Goal: Task Accomplishment & Management: Complete application form

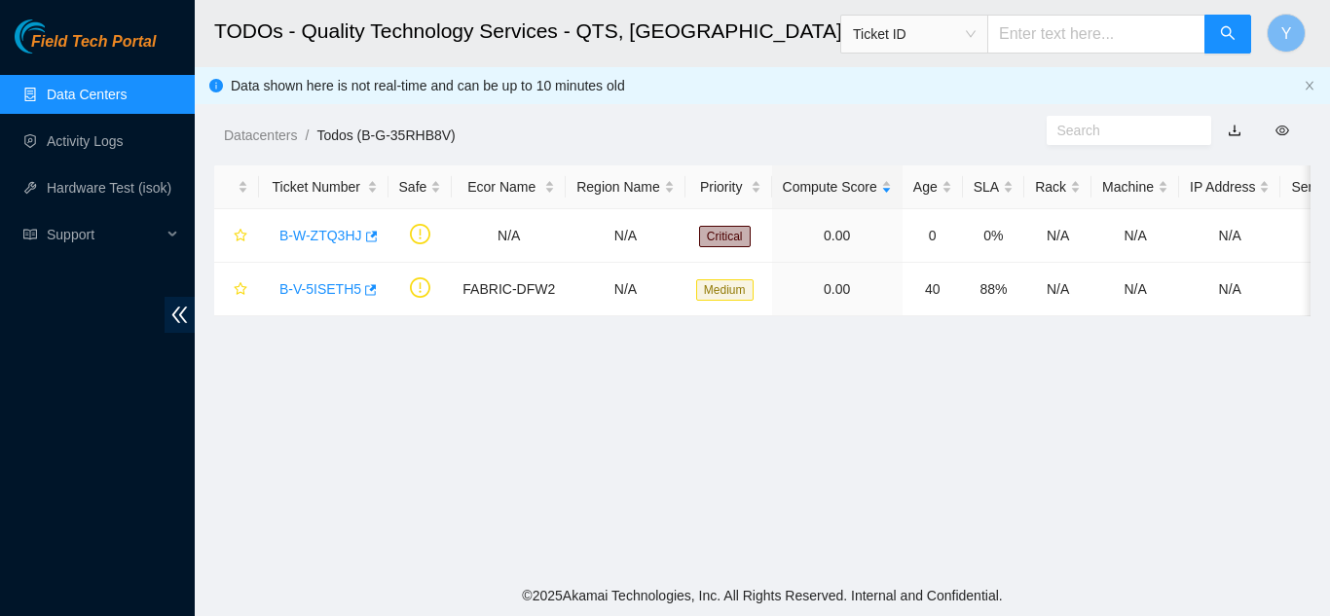
click at [96, 97] on link "Data Centers" at bounding box center [87, 95] width 80 height 16
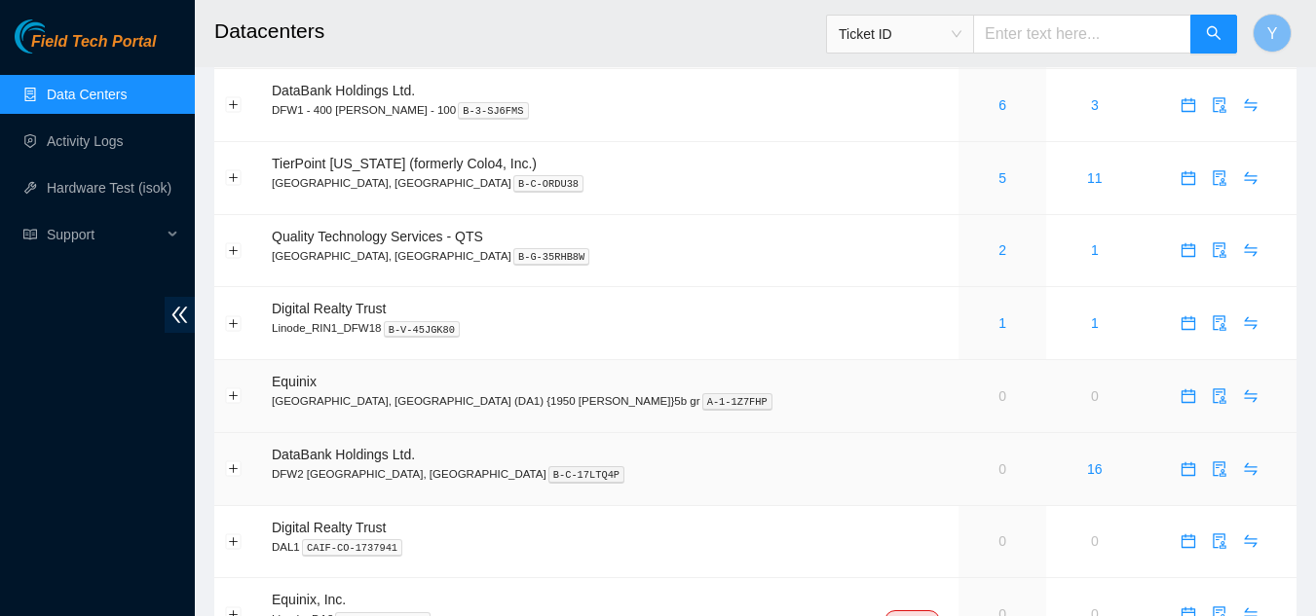
scroll to position [97, 0]
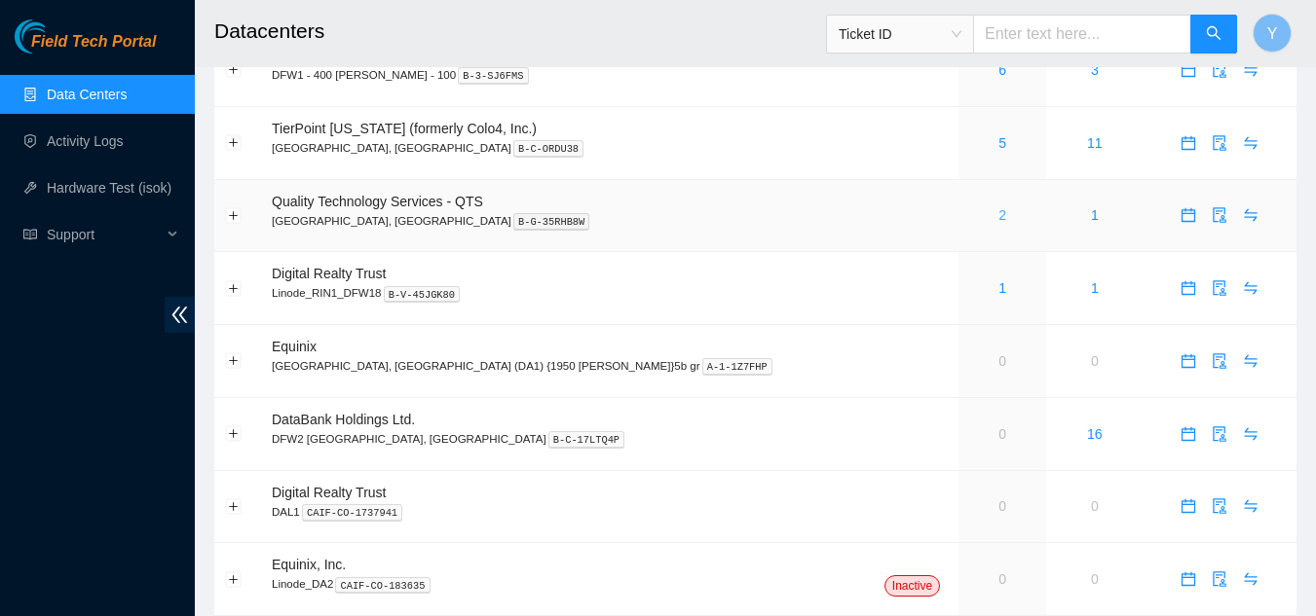
click at [998, 214] on link "2" at bounding box center [1002, 215] width 8 height 16
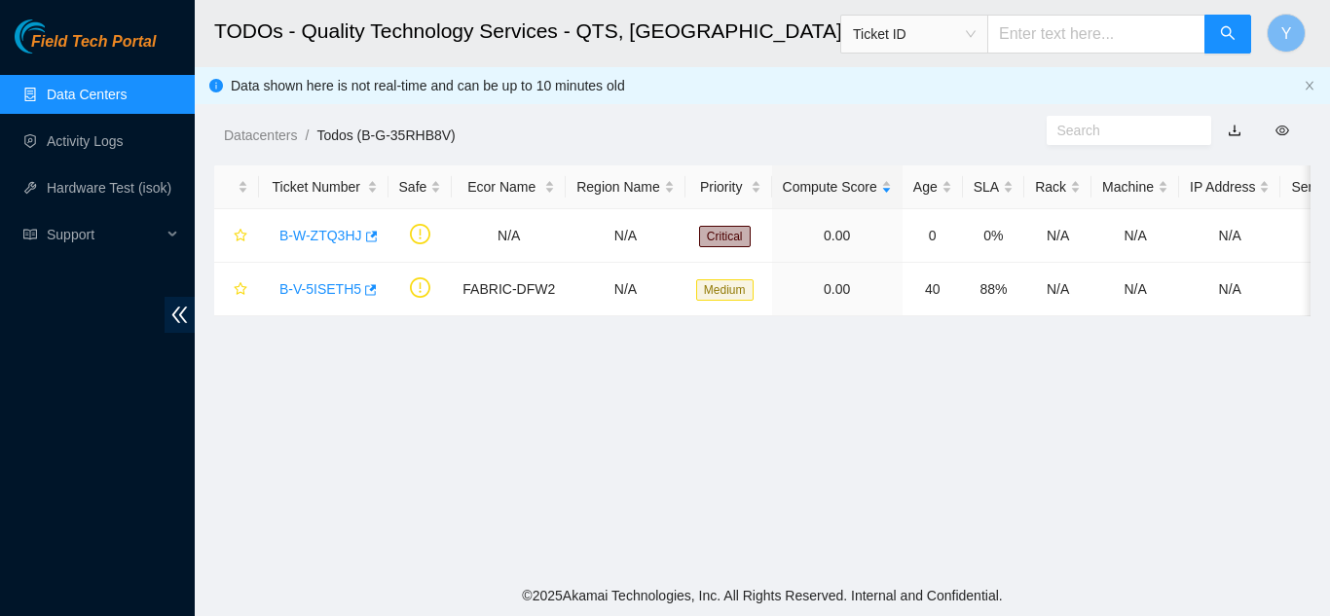
click at [111, 95] on link "Data Centers" at bounding box center [87, 95] width 80 height 16
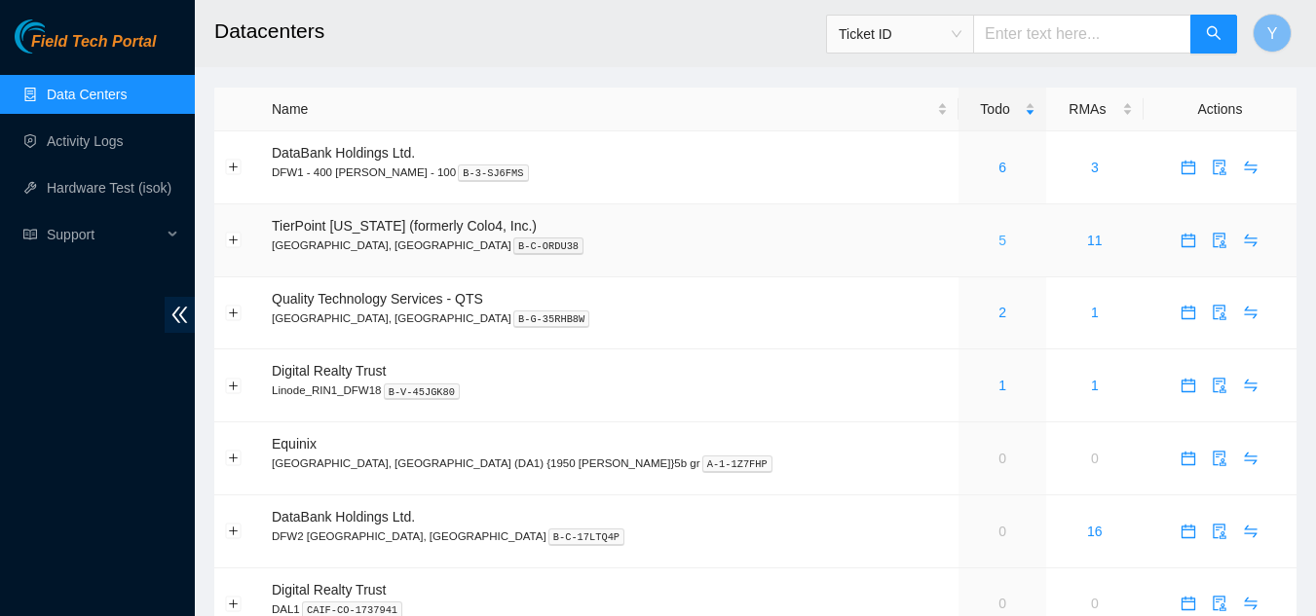
click at [998, 239] on link "5" at bounding box center [1002, 241] width 8 height 16
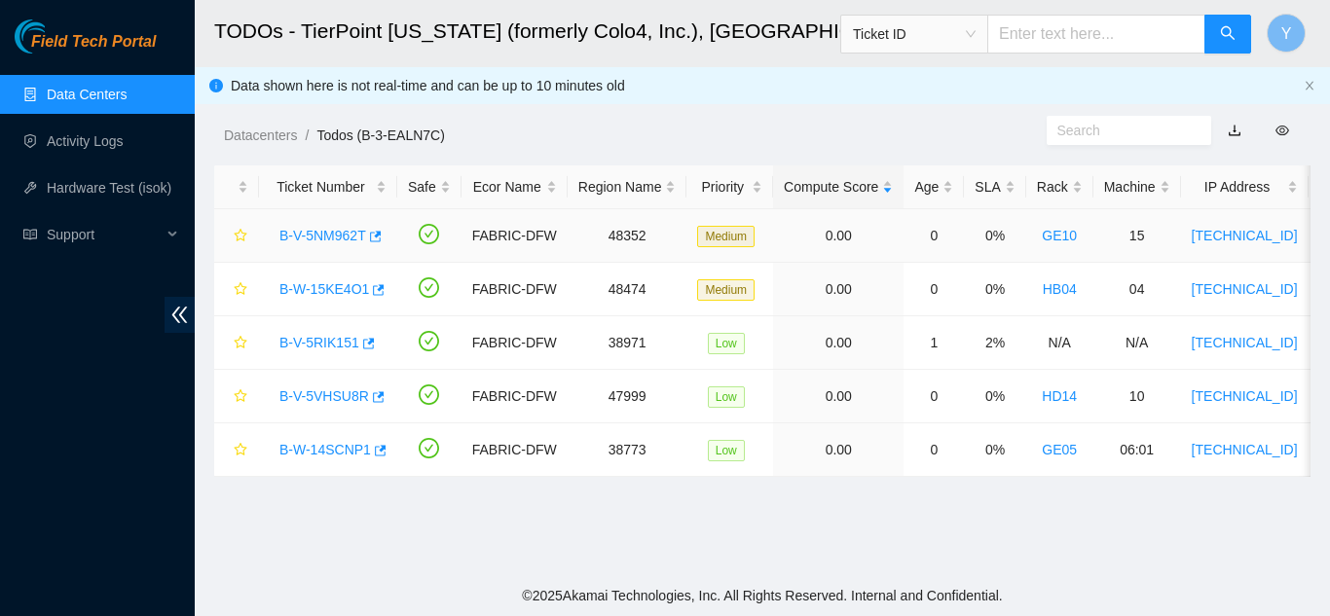
click at [310, 236] on link "B-V-5NM962T" at bounding box center [323, 236] width 87 height 16
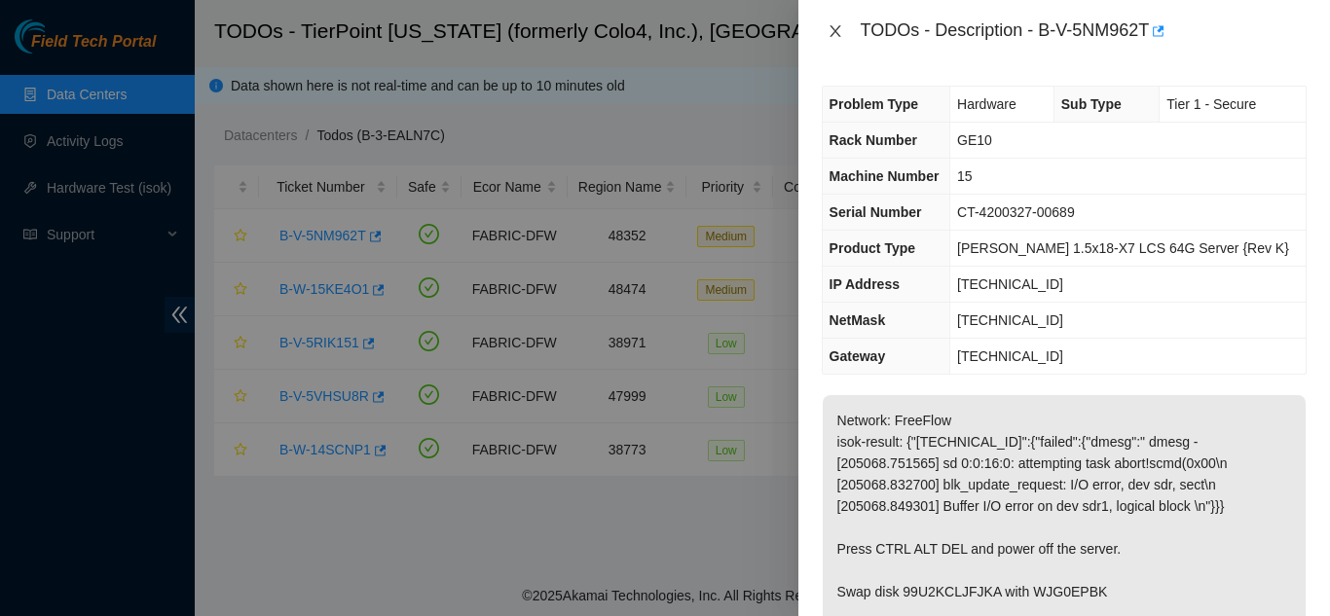
click at [839, 33] on icon "close" at bounding box center [836, 31] width 16 height 16
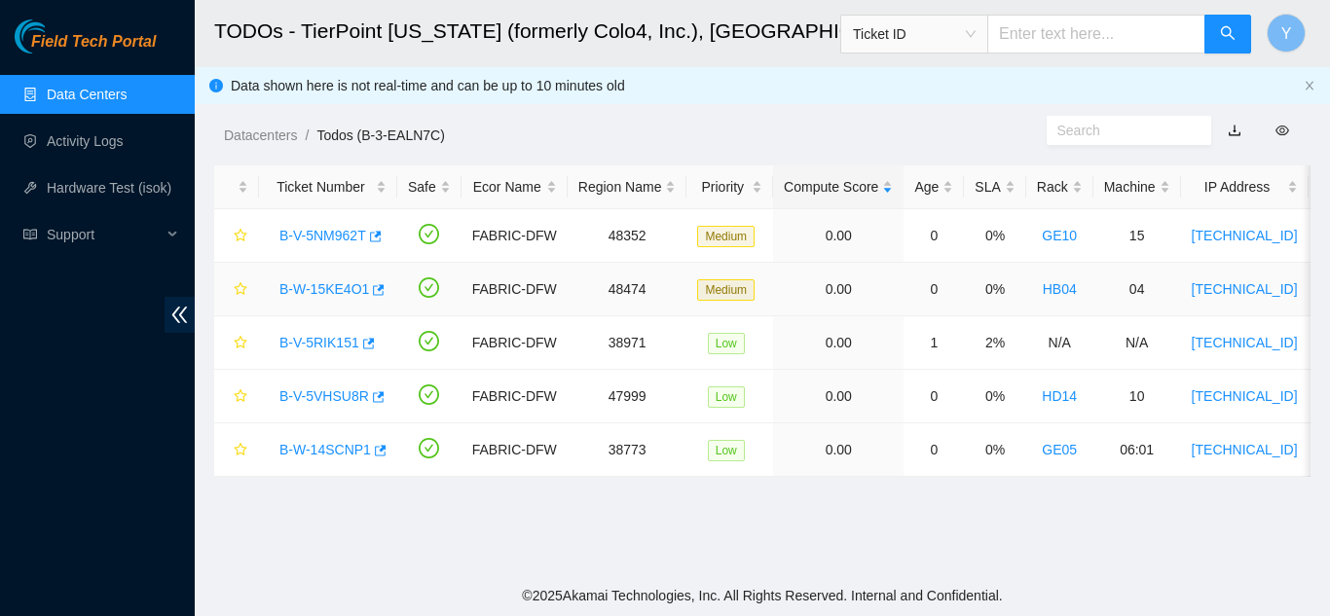
click at [333, 285] on link "B-W-15KE4O1" at bounding box center [325, 289] width 90 height 16
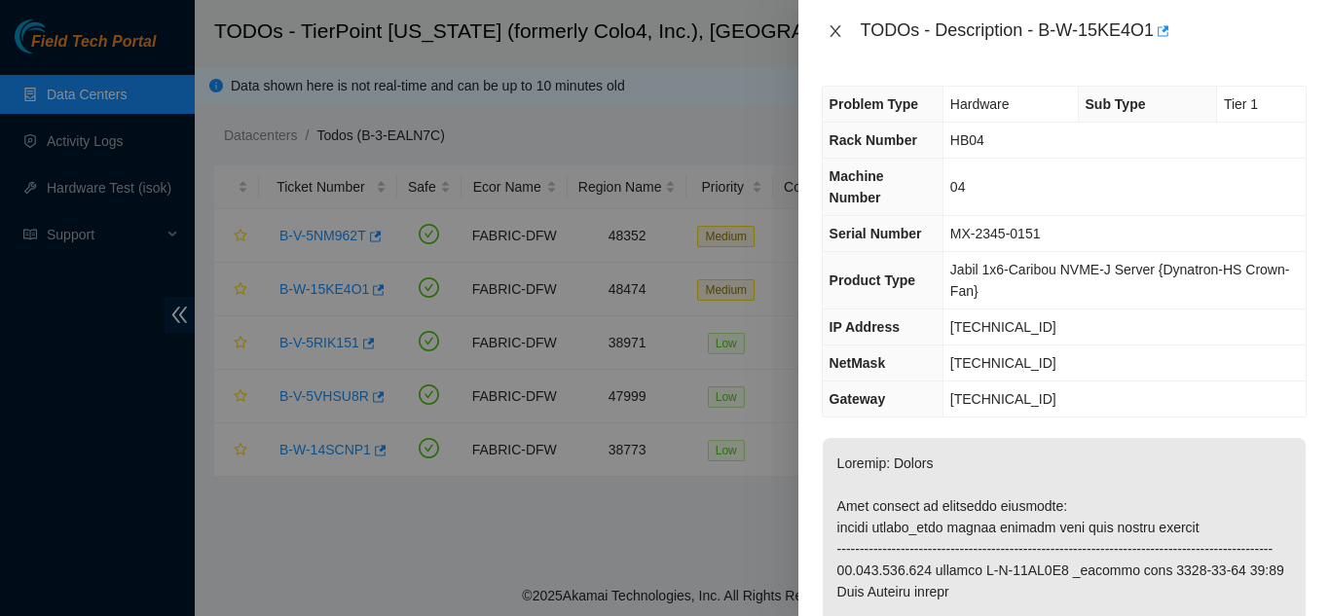
click at [835, 25] on icon "close" at bounding box center [836, 31] width 16 height 16
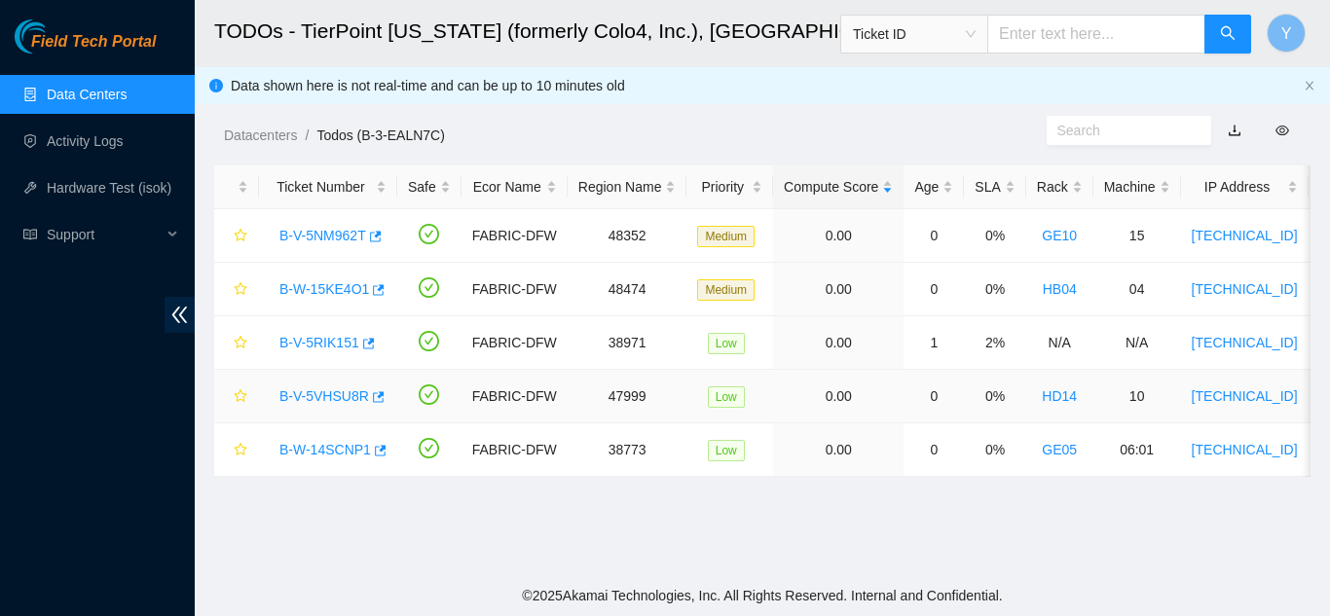
click at [322, 393] on link "B-V-5VHSU8R" at bounding box center [325, 397] width 90 height 16
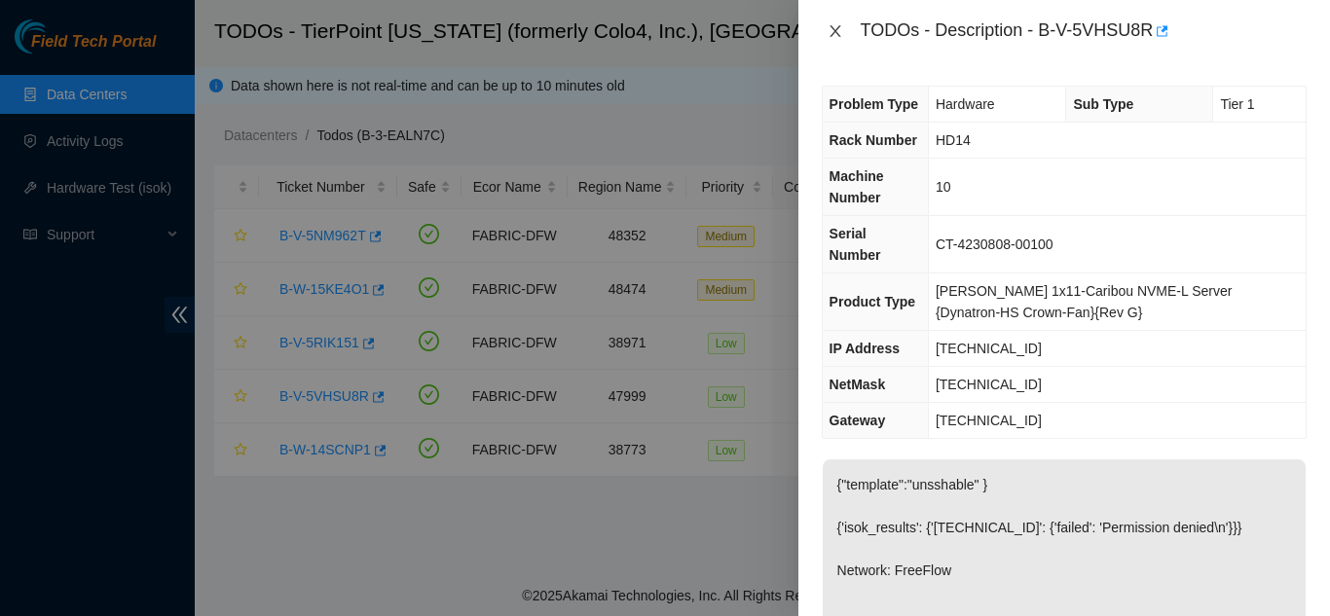
click at [838, 32] on icon "close" at bounding box center [836, 31] width 16 height 16
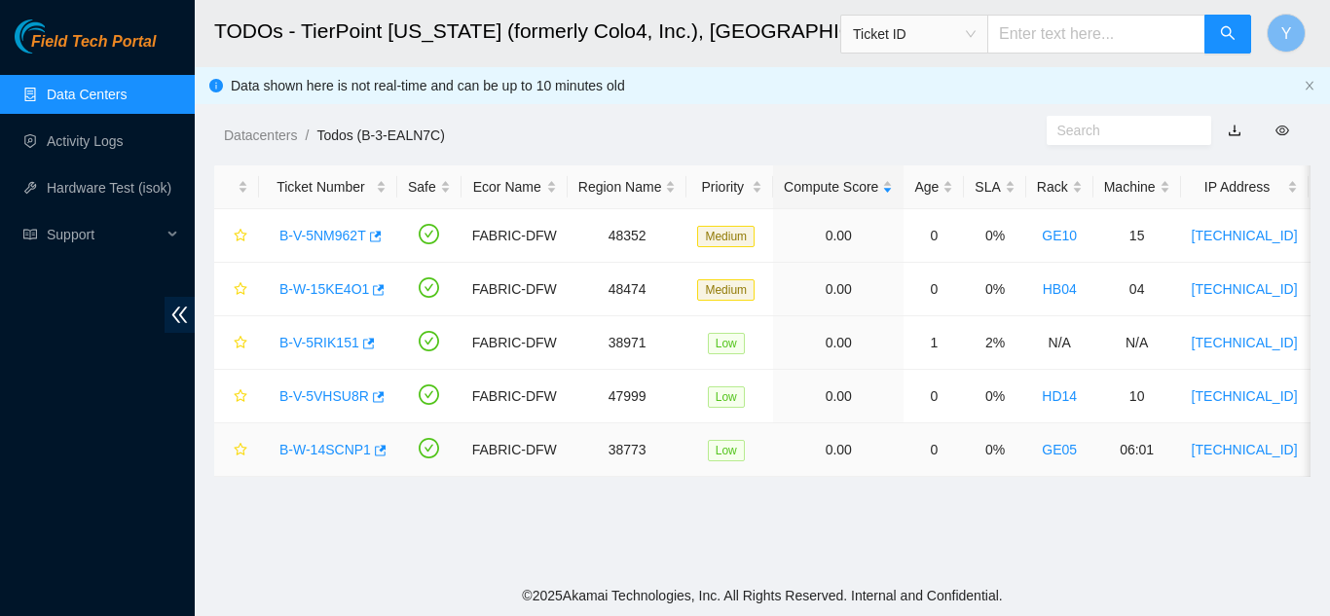
click at [317, 451] on link "B-W-14SCNP1" at bounding box center [326, 450] width 92 height 16
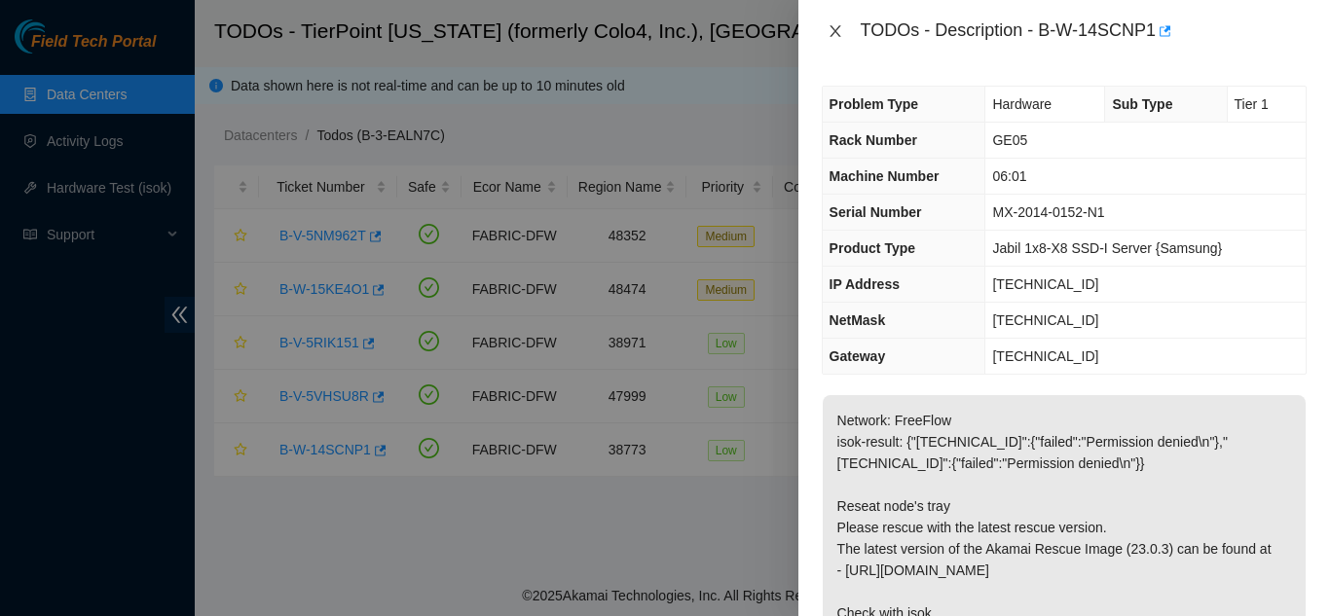
click at [836, 30] on icon "close" at bounding box center [835, 31] width 11 height 12
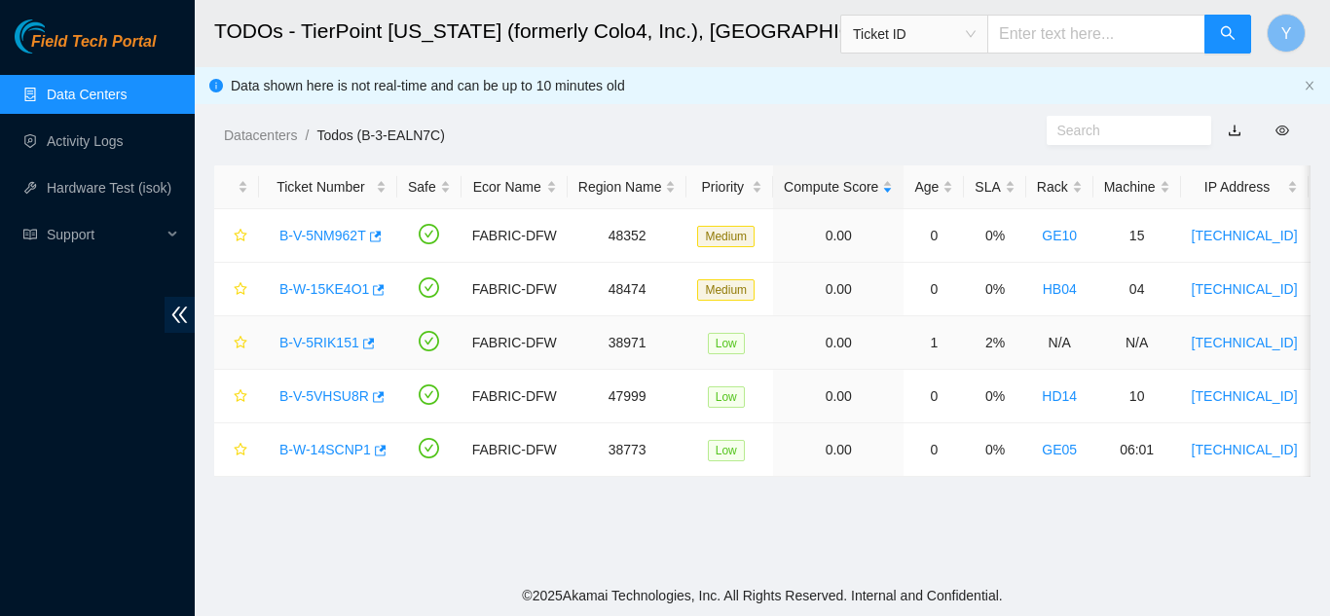
click at [311, 340] on link "B-V-5RIK151" at bounding box center [320, 343] width 80 height 16
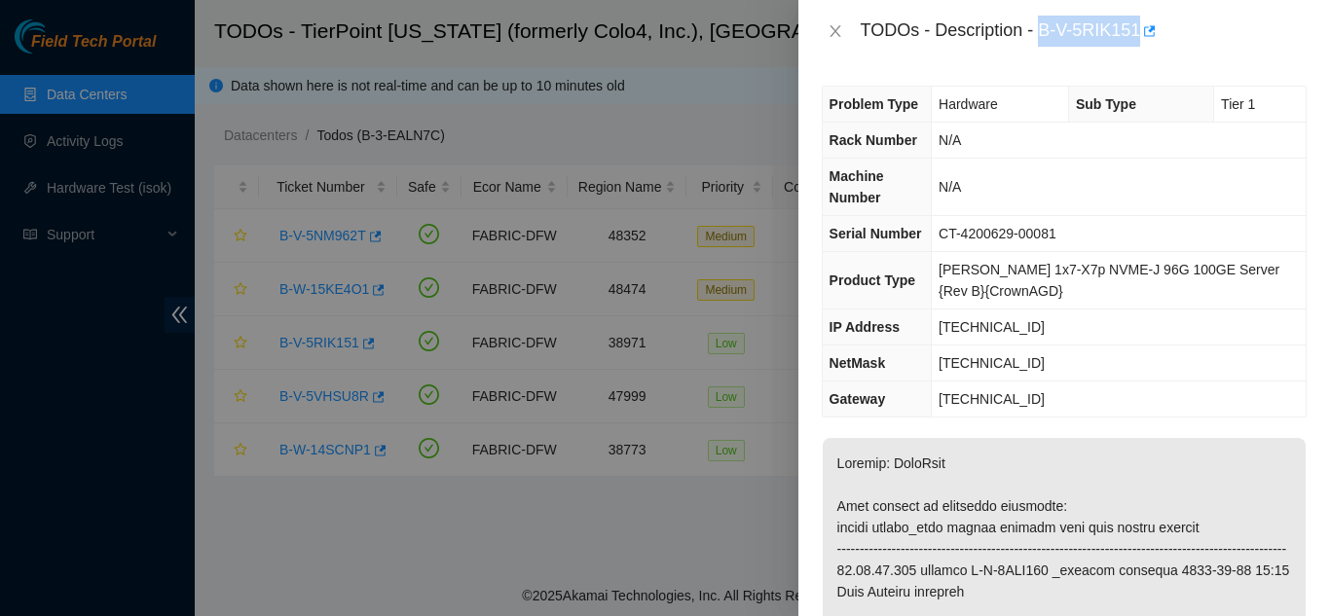
drag, startPoint x: 1040, startPoint y: 31, endPoint x: 1135, endPoint y: 41, distance: 95.0
click at [1139, 32] on div "TODOs - Description - B-V-5RIK151" at bounding box center [1084, 31] width 446 height 31
copy div "B-V-5RIK151"
drag, startPoint x: 831, startPoint y: 32, endPoint x: 841, endPoint y: 47, distance: 18.1
click at [838, 39] on button "Close" at bounding box center [835, 31] width 27 height 19
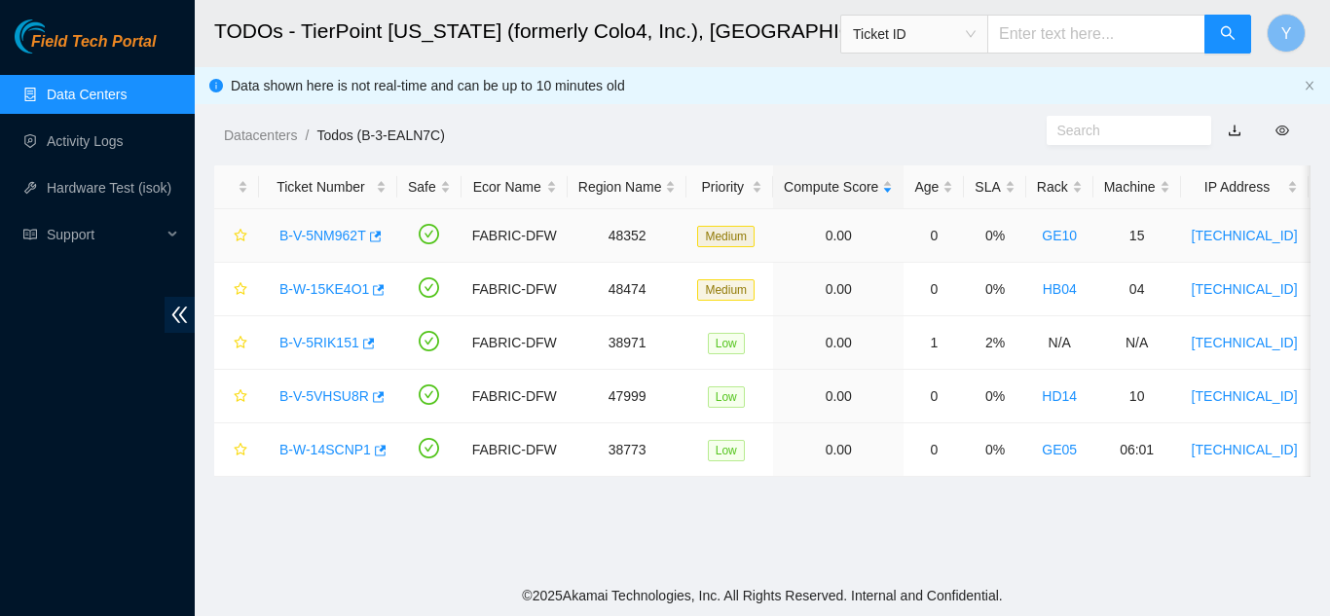
click at [321, 234] on link "B-V-5NM962T" at bounding box center [323, 236] width 87 height 16
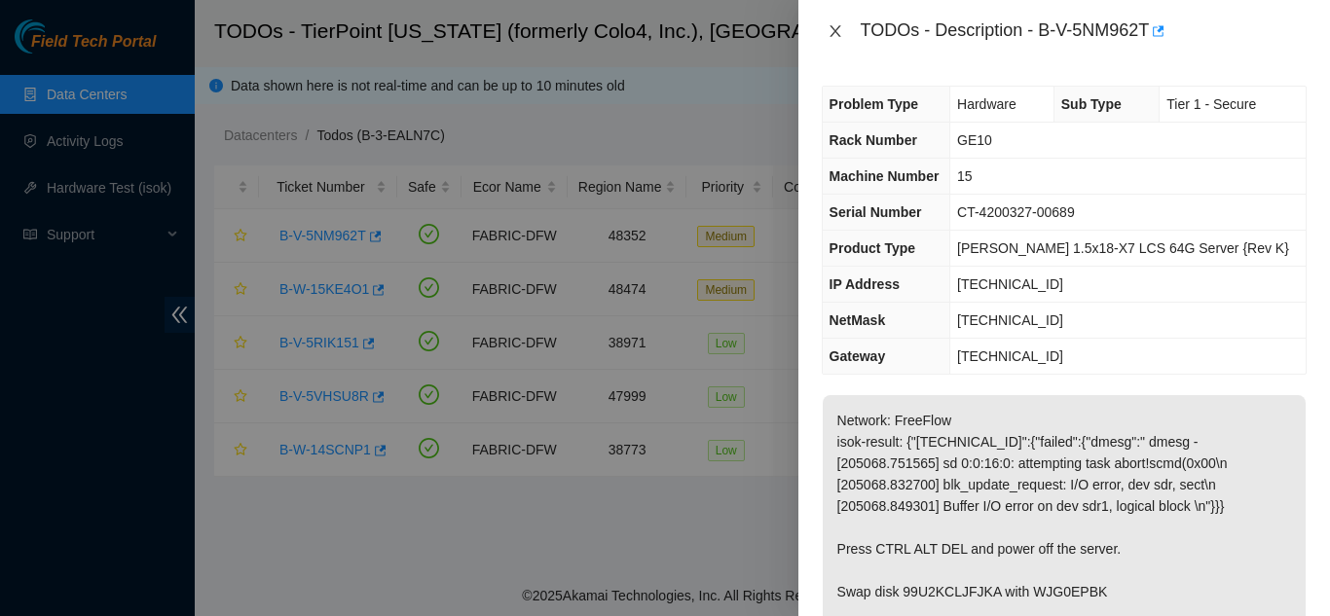
click at [838, 33] on icon "close" at bounding box center [835, 31] width 11 height 12
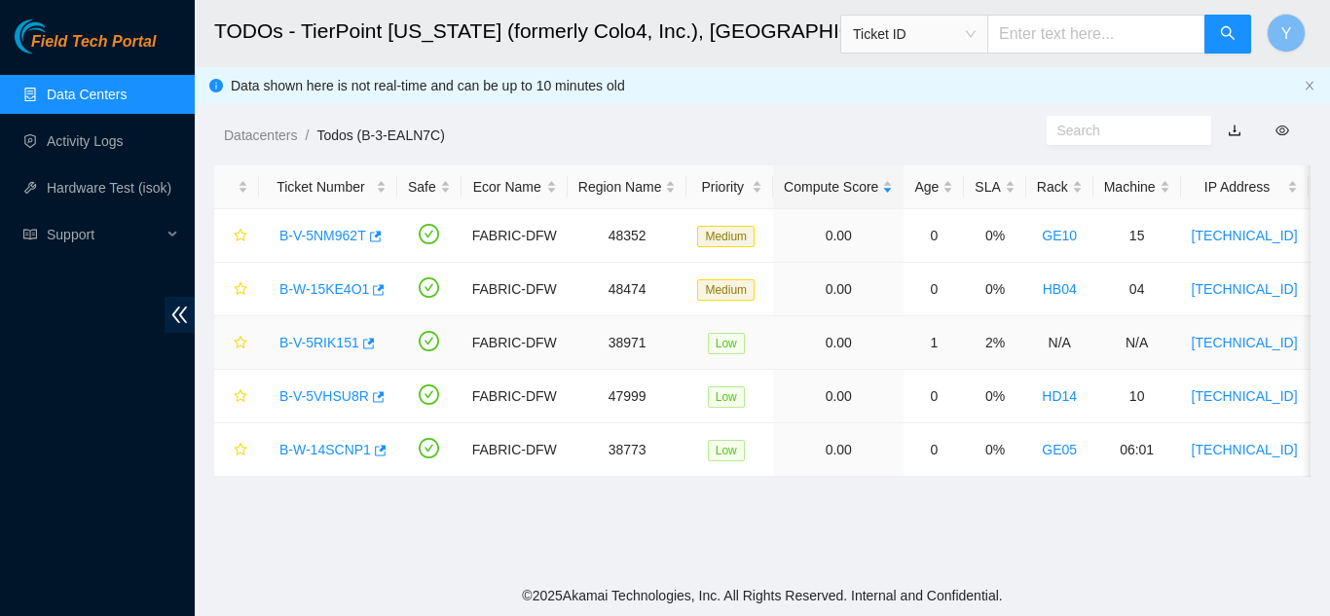
click at [303, 344] on link "B-V-5RIK151" at bounding box center [320, 343] width 80 height 16
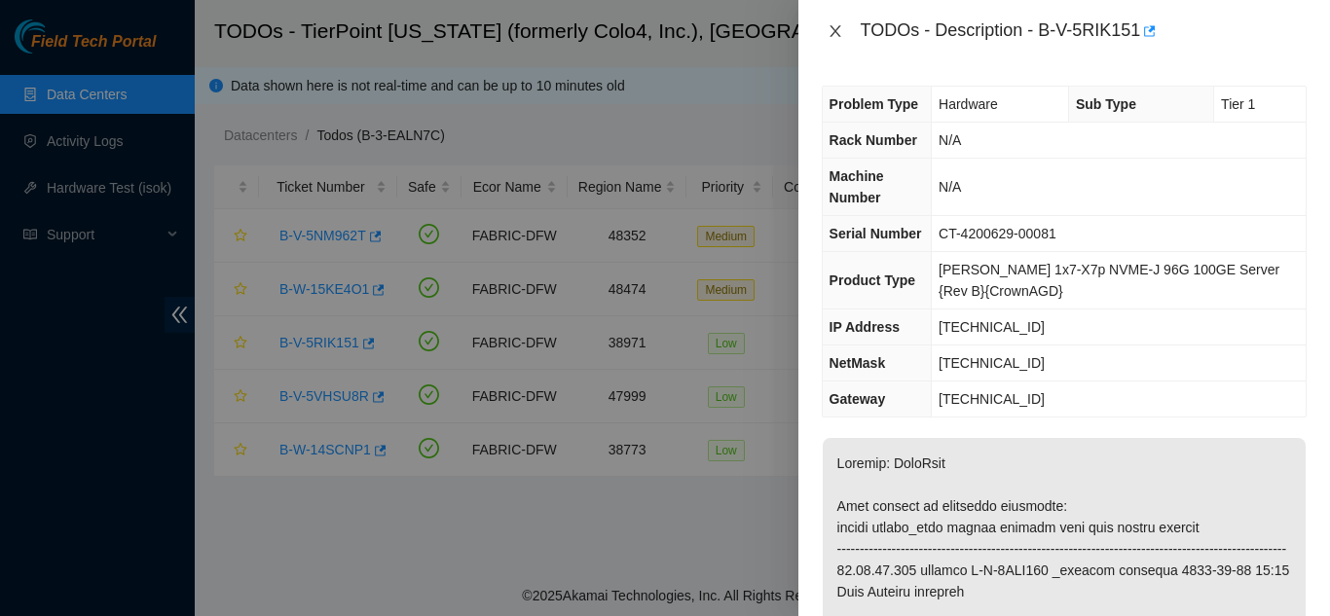
click at [839, 34] on icon "close" at bounding box center [835, 31] width 11 height 12
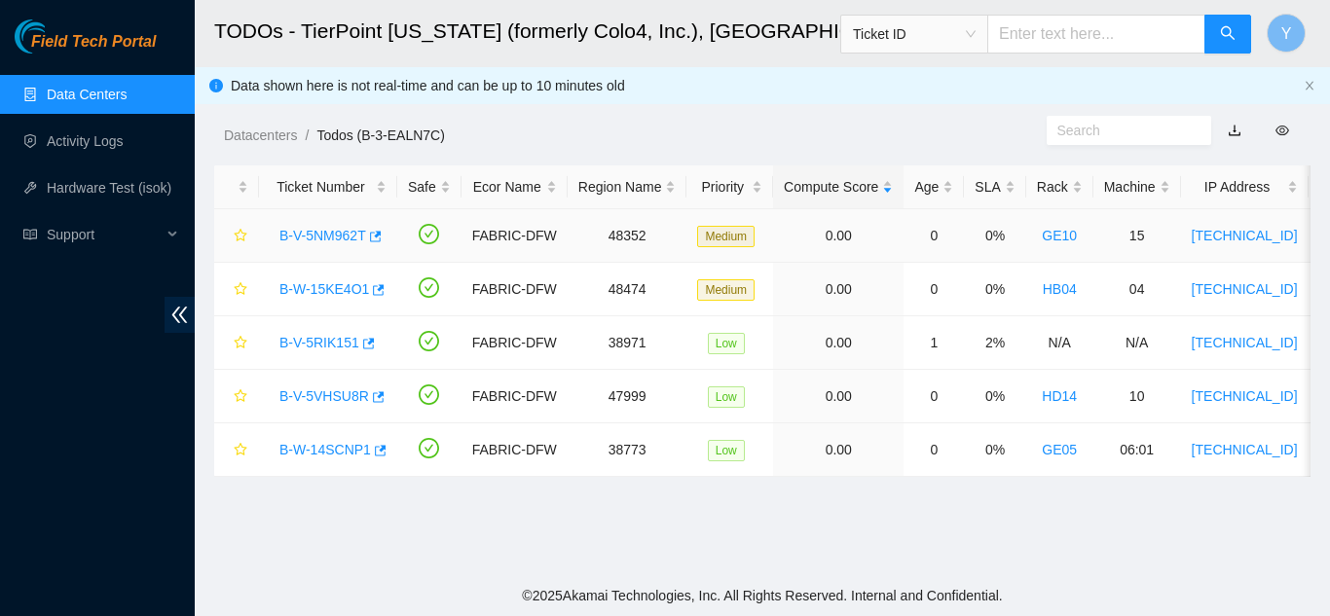
click at [353, 237] on link "B-V-5NM962T" at bounding box center [323, 236] width 87 height 16
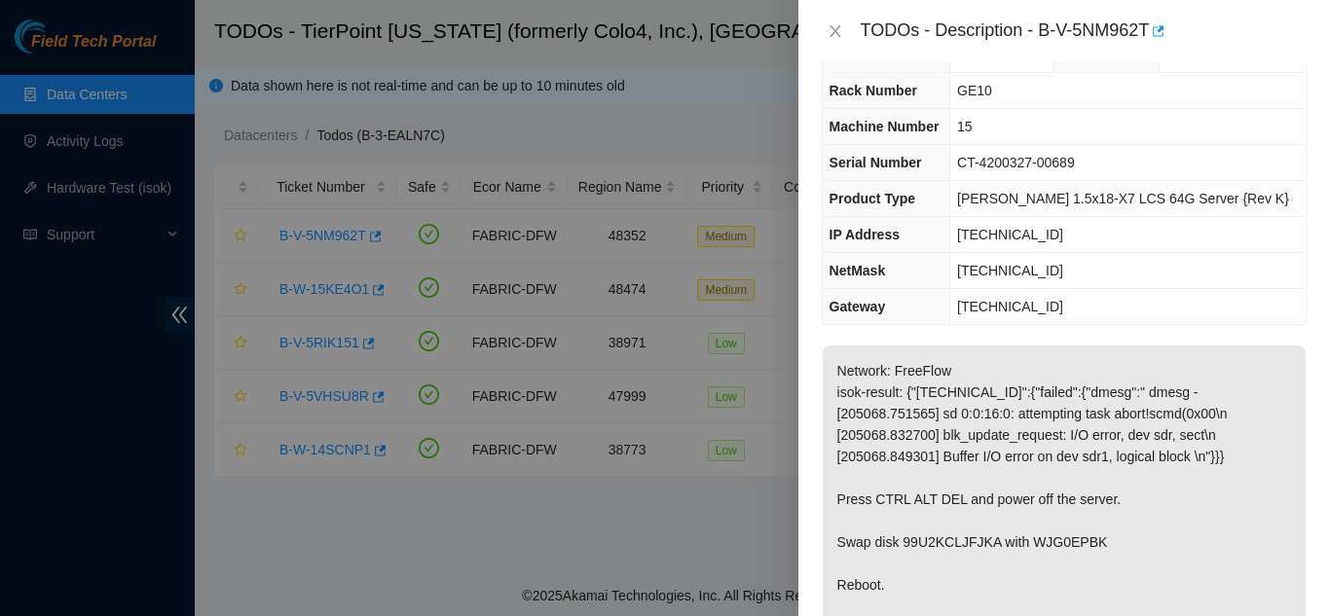
scroll to position [97, 0]
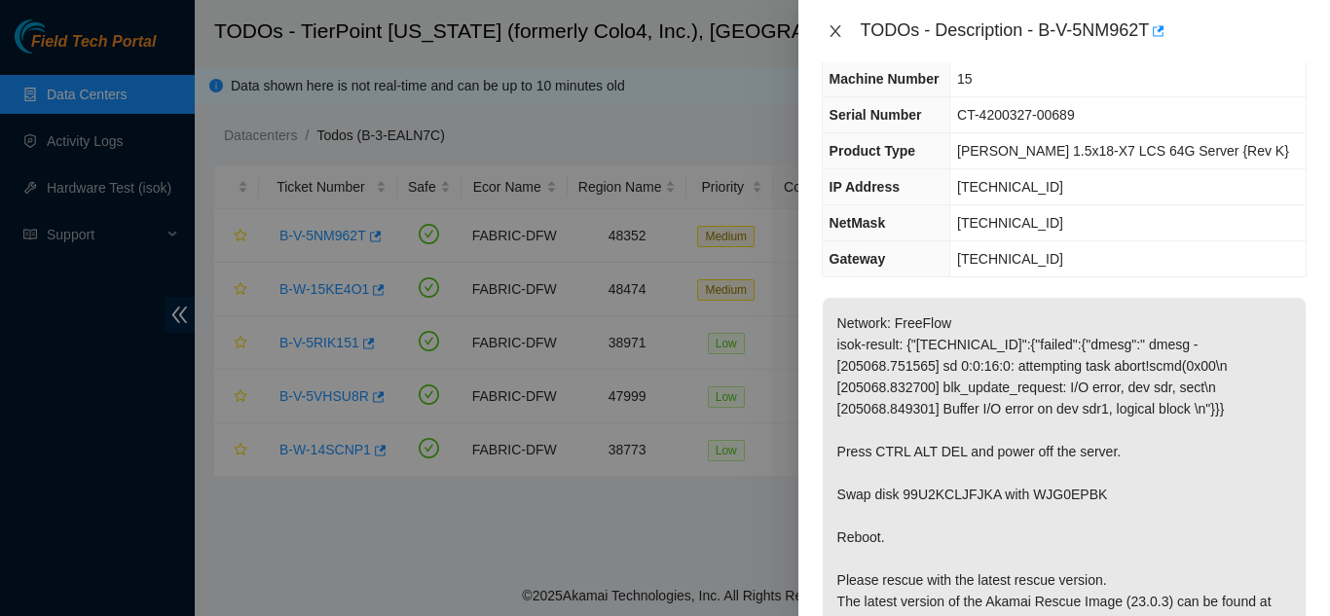
click at [838, 33] on icon "close" at bounding box center [835, 31] width 11 height 12
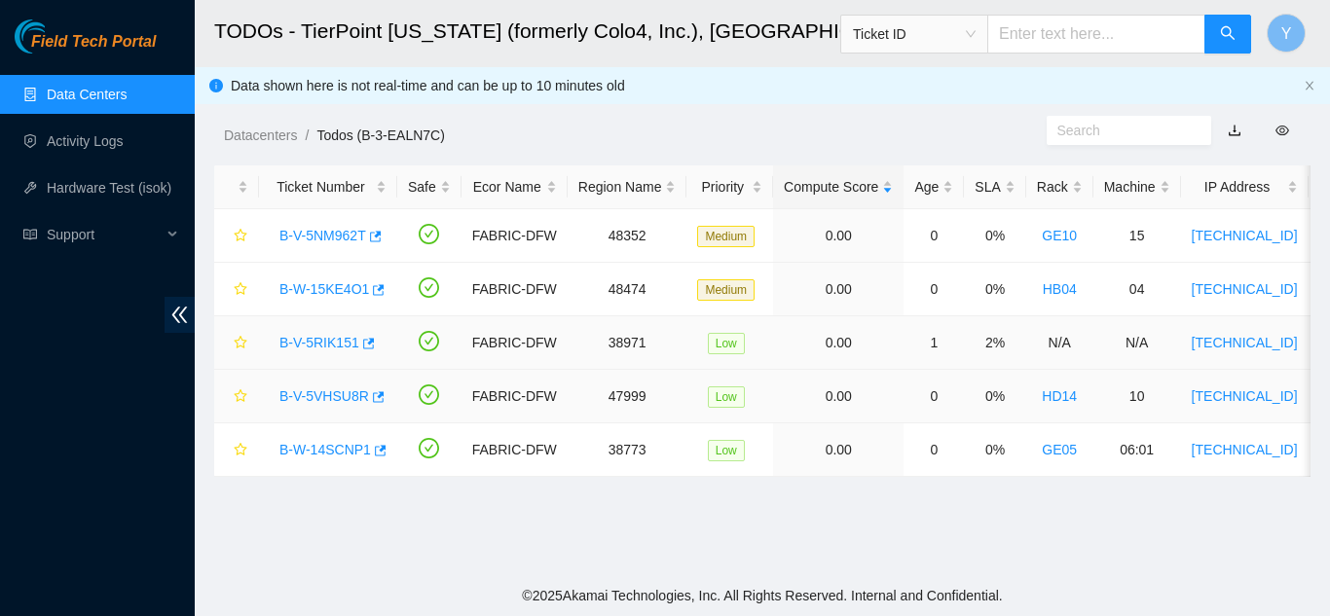
scroll to position [140, 0]
click at [313, 443] on link "B-W-14SCNP1" at bounding box center [326, 450] width 92 height 16
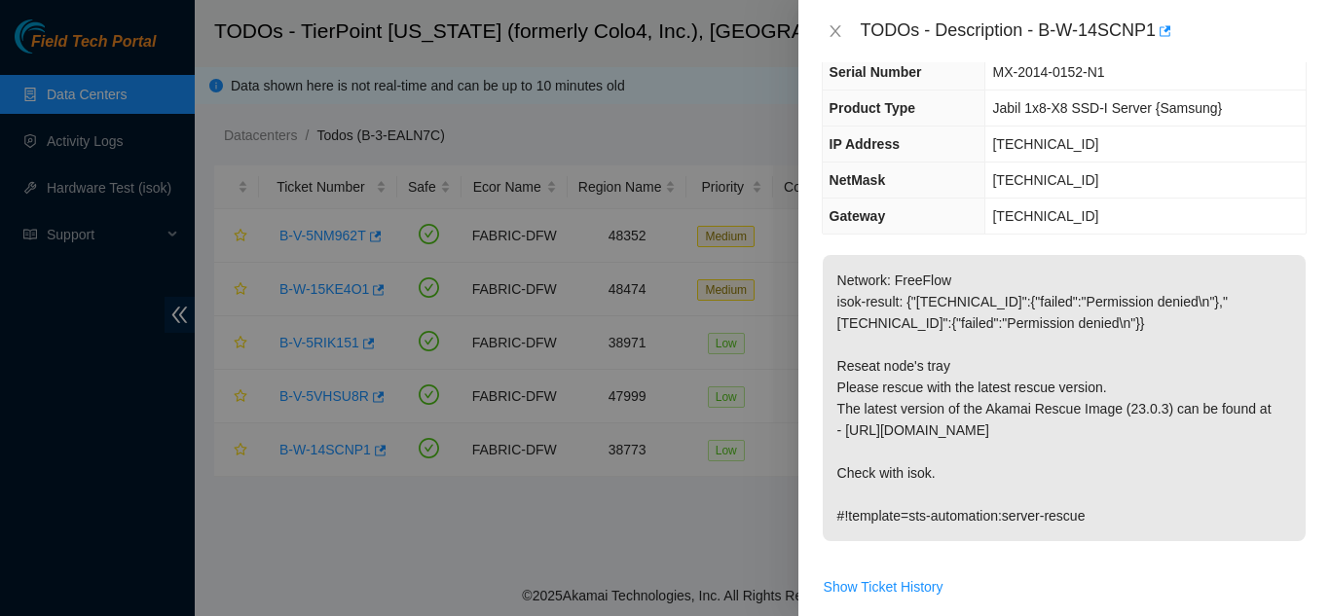
scroll to position [97, 0]
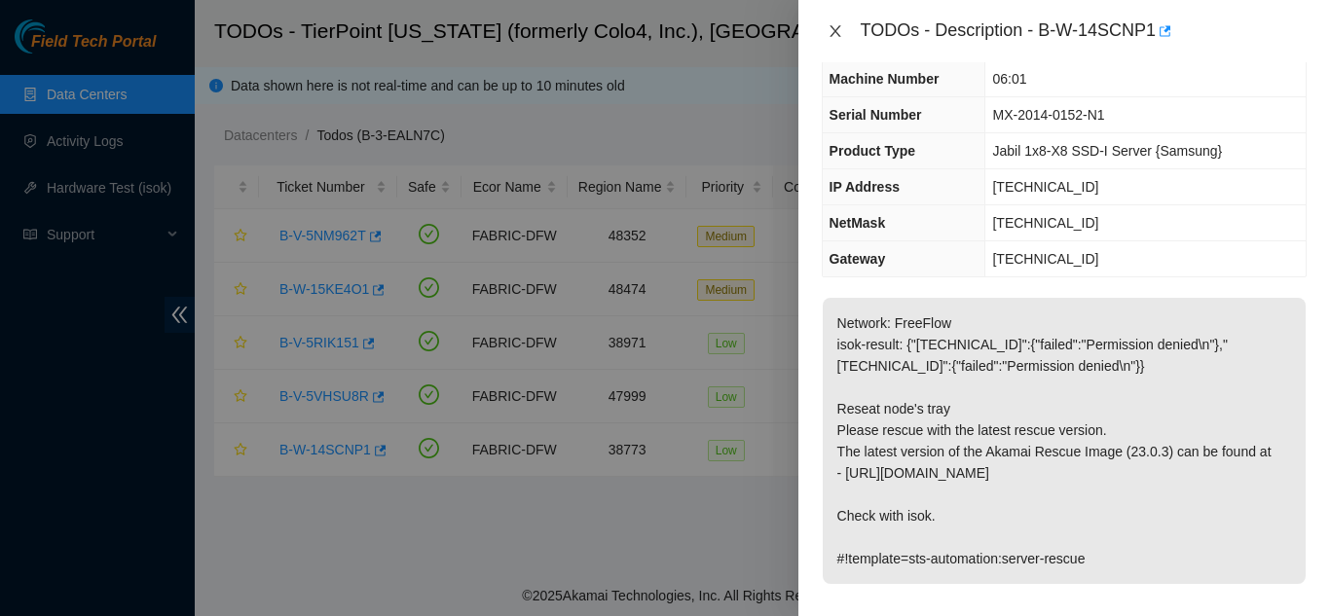
click at [841, 33] on icon "close" at bounding box center [836, 31] width 16 height 16
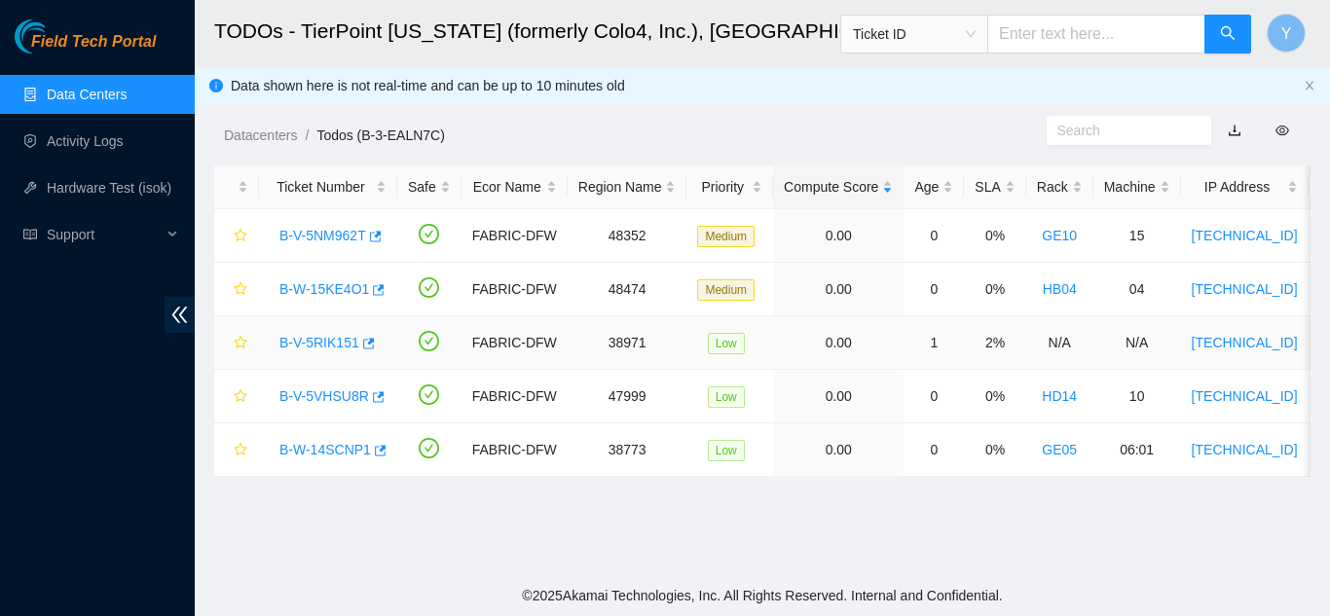
scroll to position [140, 0]
click at [315, 337] on link "B-V-5RIK151" at bounding box center [320, 343] width 80 height 16
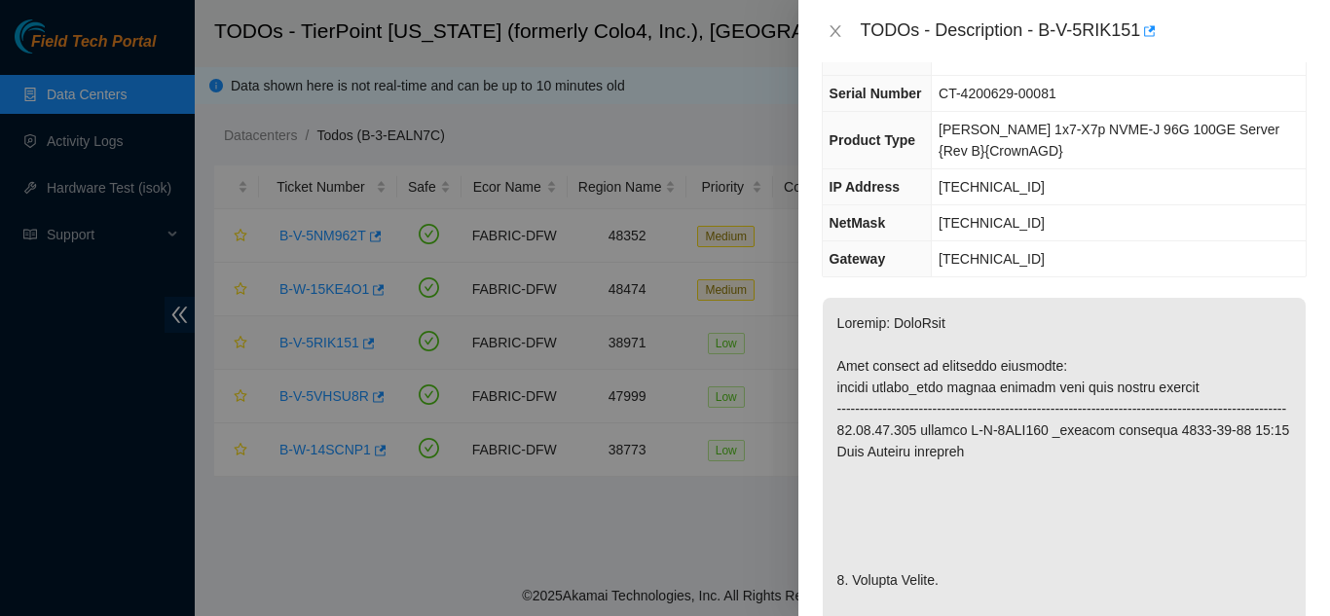
scroll to position [97, 0]
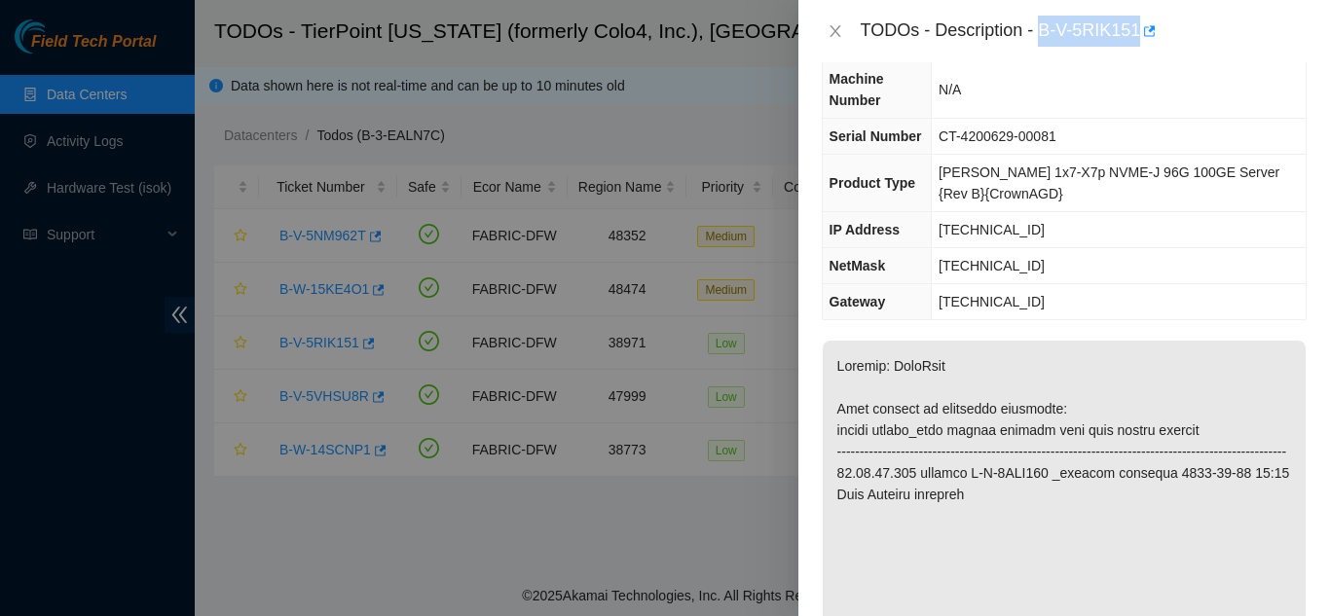
drag, startPoint x: 1042, startPoint y: 28, endPoint x: 1139, endPoint y: 34, distance: 97.6
click at [1139, 34] on div "TODOs - Description - B-V-5RIK151" at bounding box center [1084, 31] width 446 height 31
copy div "B-V-5RIK151"
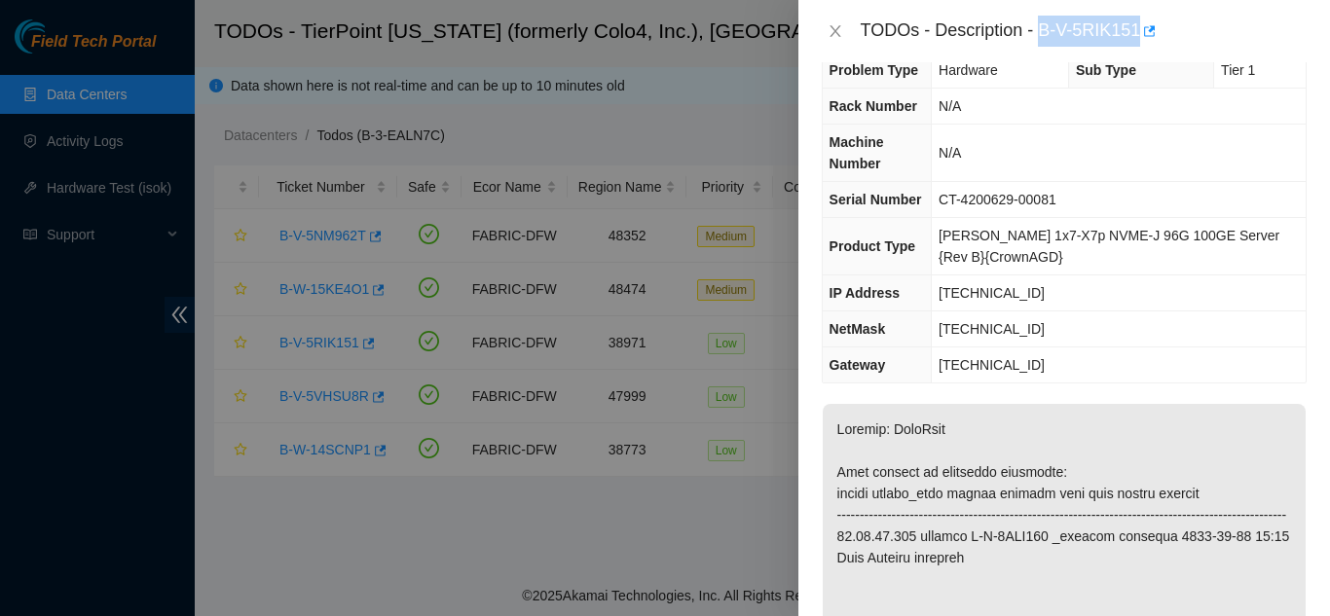
scroll to position [0, 0]
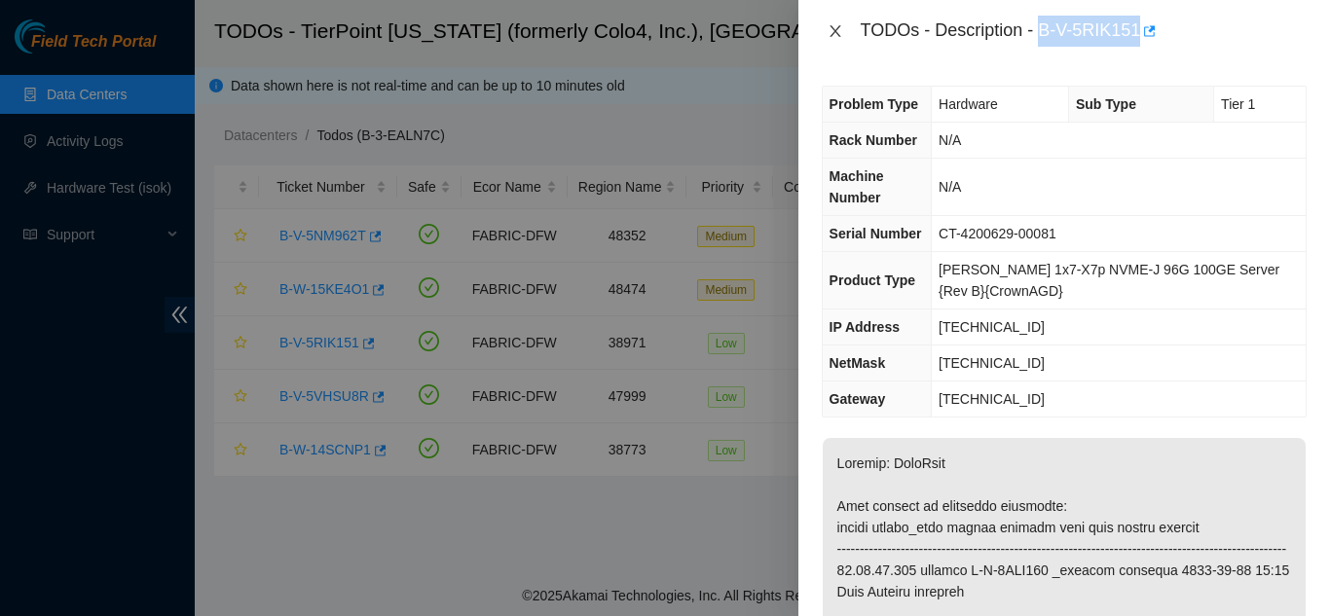
click at [831, 35] on icon "close" at bounding box center [836, 31] width 16 height 16
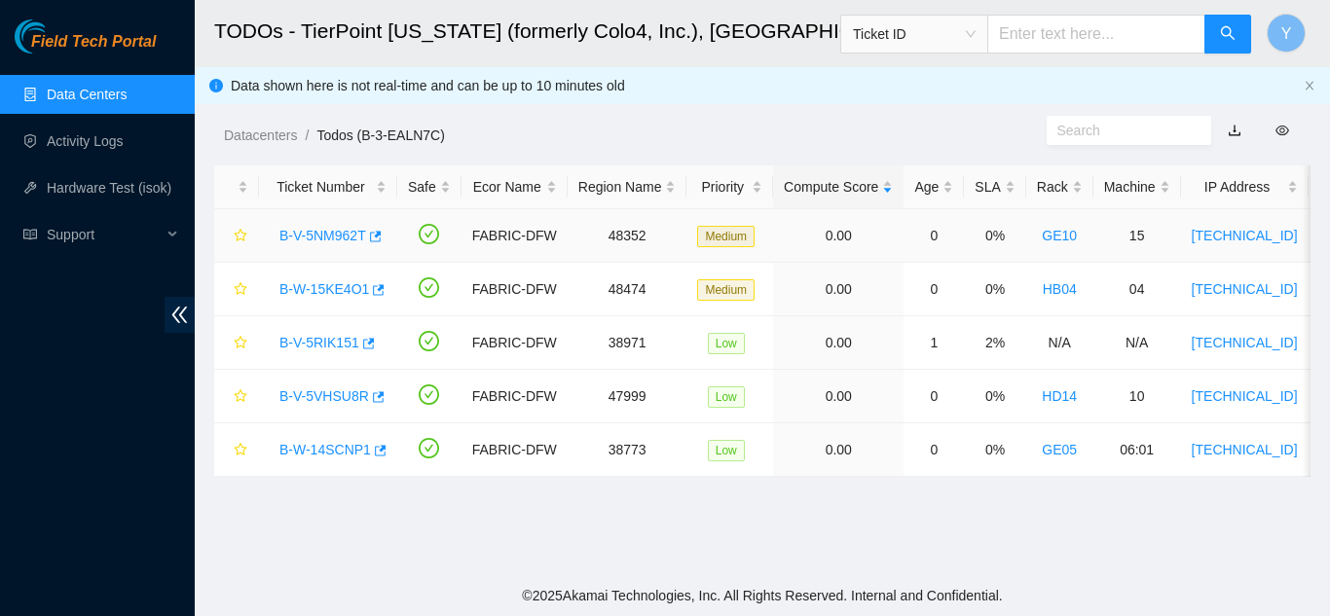
click at [317, 235] on link "B-V-5NM962T" at bounding box center [323, 236] width 87 height 16
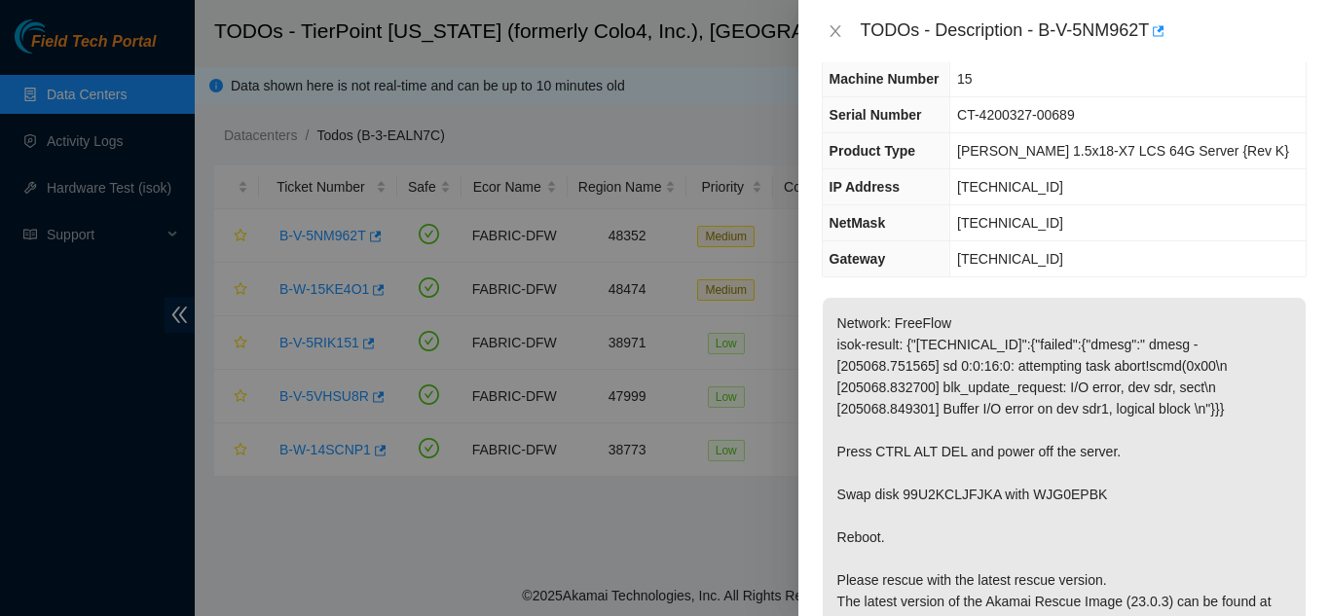
scroll to position [195, 0]
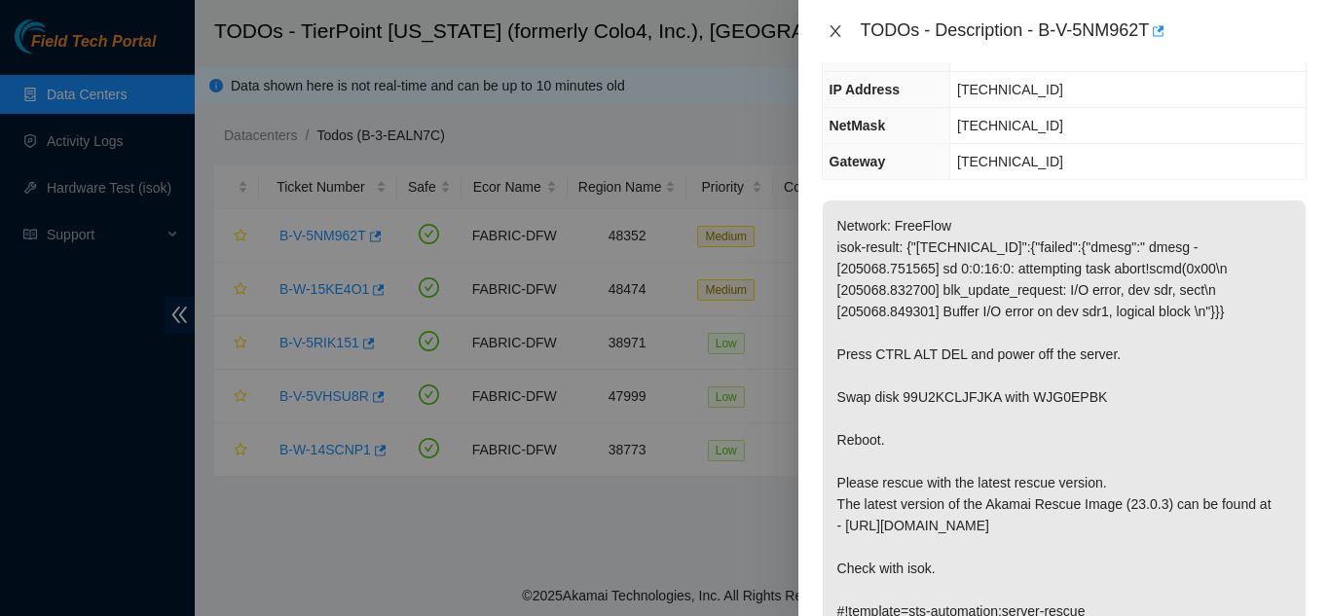
click at [830, 26] on icon "close" at bounding box center [836, 31] width 16 height 16
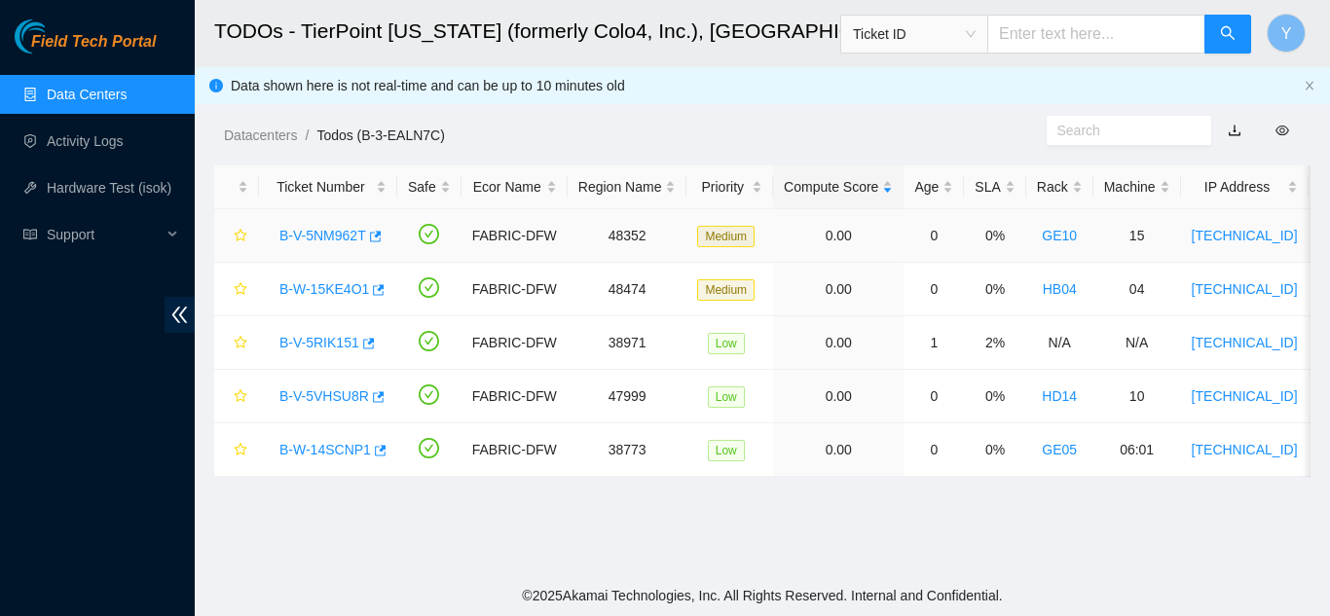
scroll to position [259, 0]
click at [326, 343] on link "B-V-5RIK151" at bounding box center [320, 343] width 80 height 16
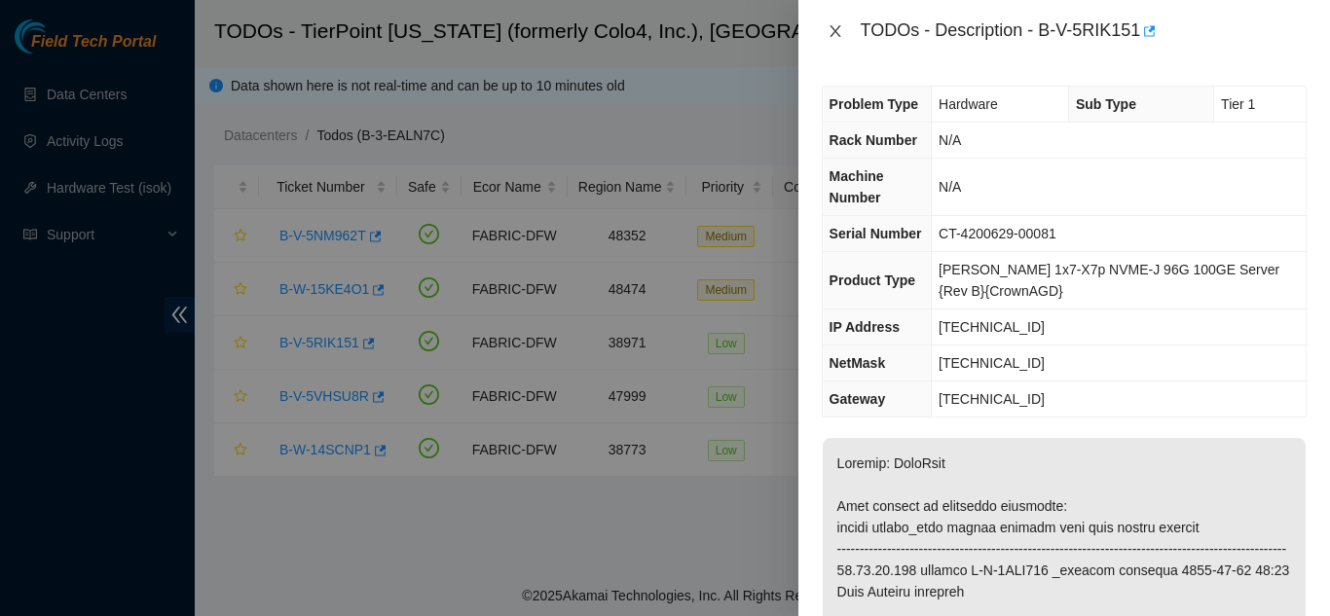
click at [835, 27] on icon "close" at bounding box center [836, 31] width 16 height 16
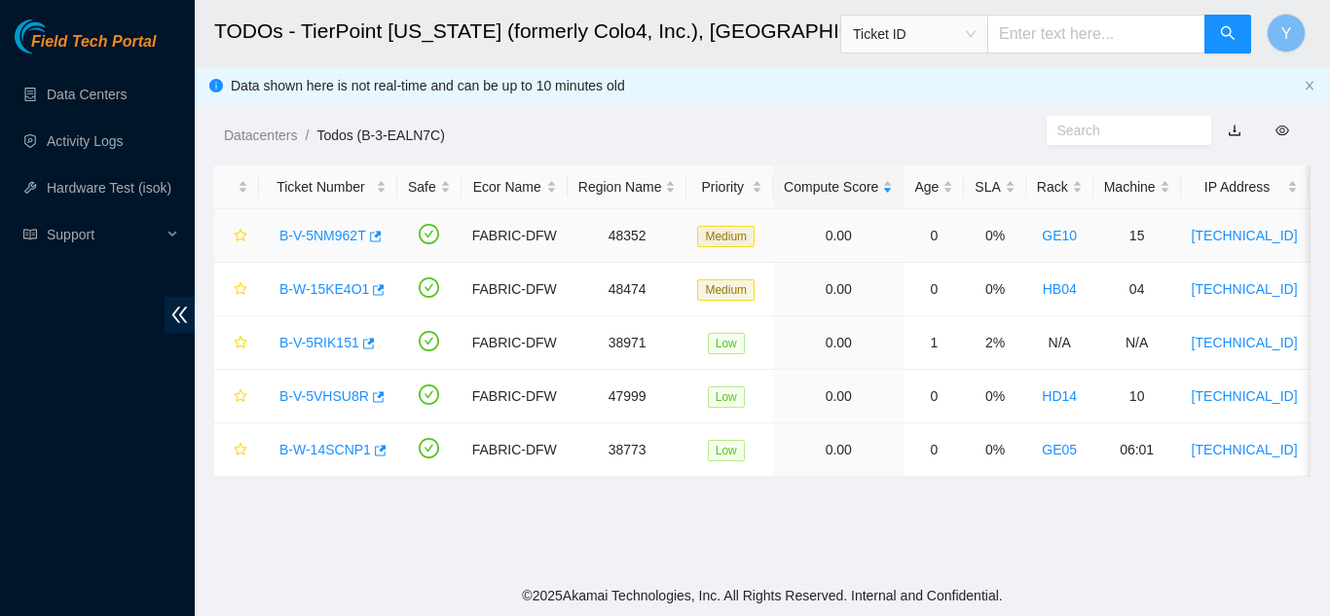
click at [314, 236] on link "B-V-5NM962T" at bounding box center [323, 236] width 87 height 16
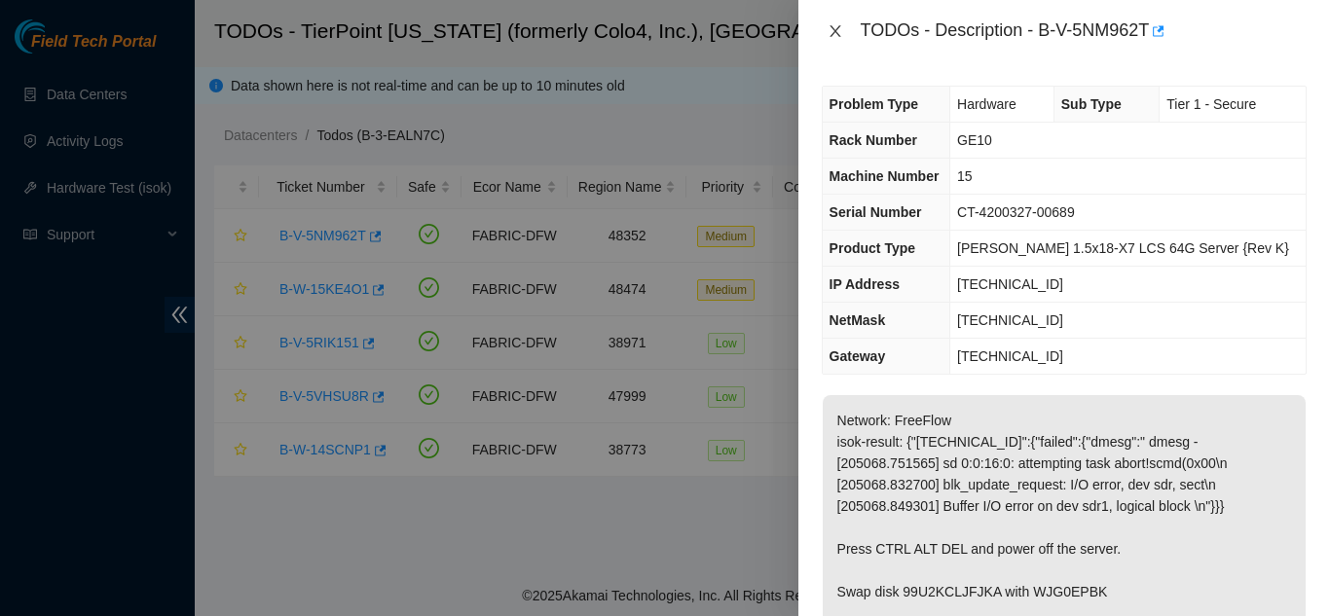
click at [830, 32] on icon "close" at bounding box center [836, 31] width 16 height 16
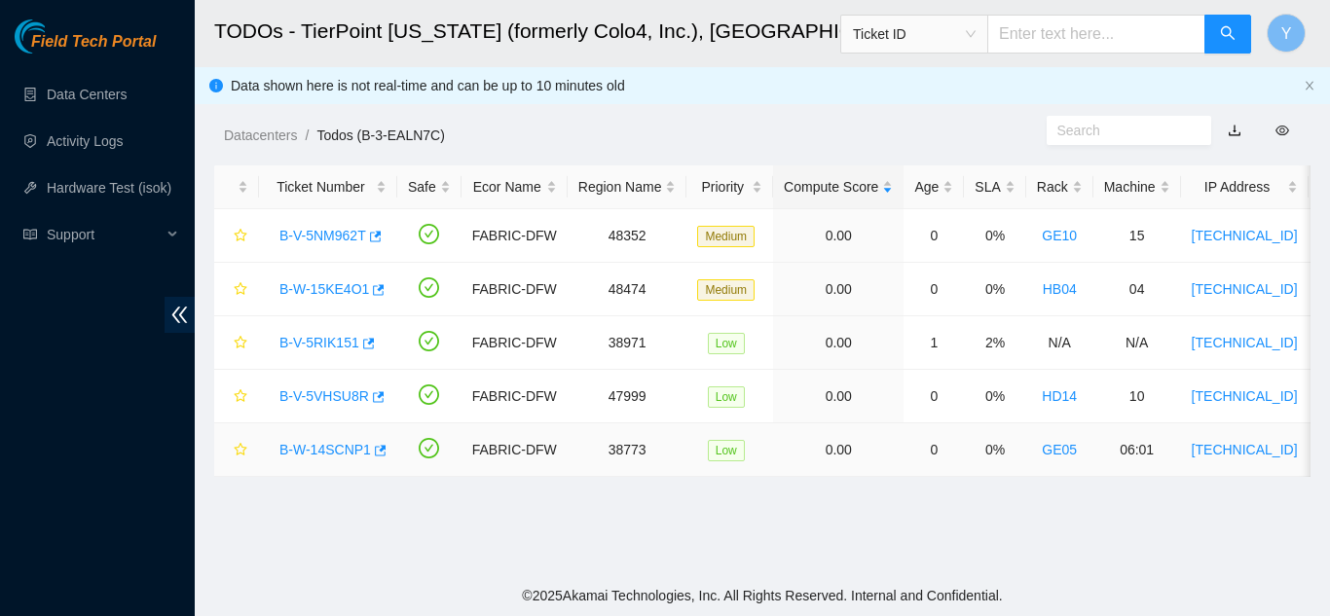
click at [321, 450] on link "B-W-14SCNP1" at bounding box center [326, 450] width 92 height 16
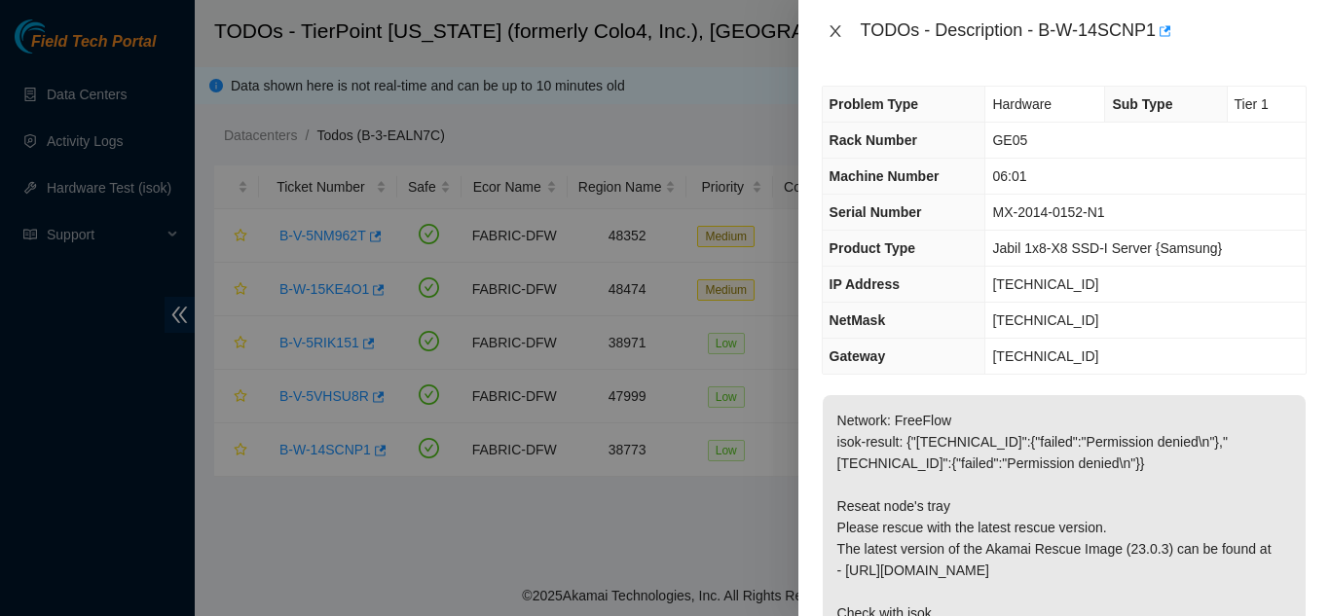
click at [831, 28] on icon "close" at bounding box center [836, 31] width 16 height 16
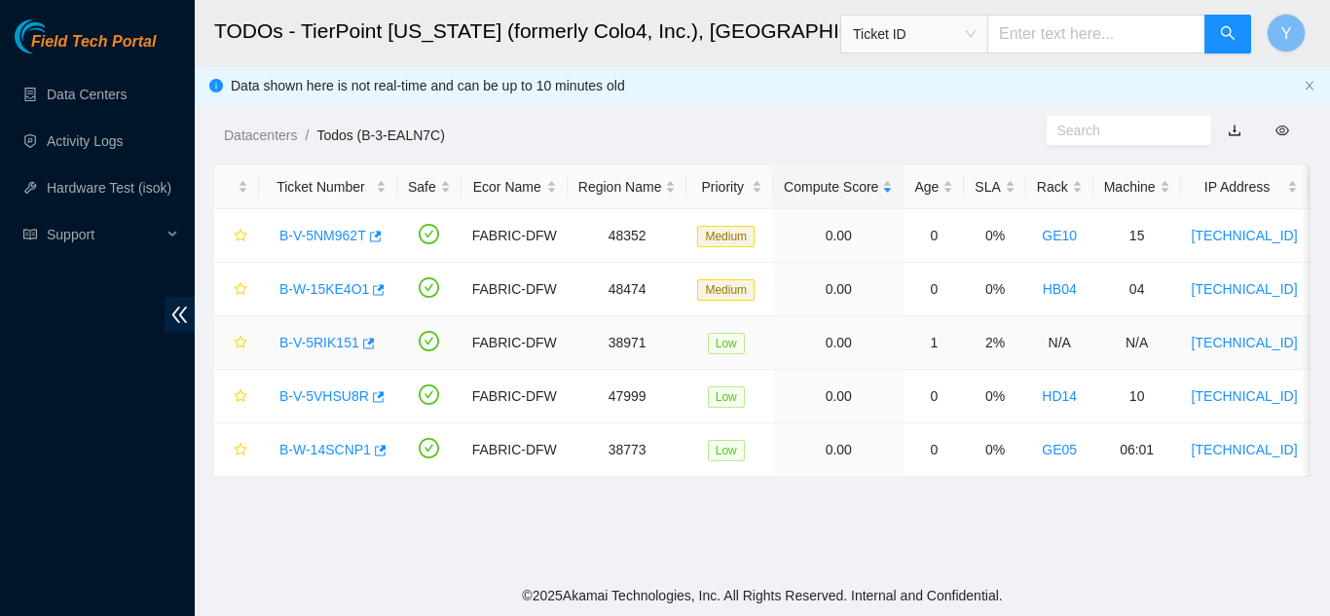
click at [328, 338] on link "B-V-5RIK151" at bounding box center [320, 343] width 80 height 16
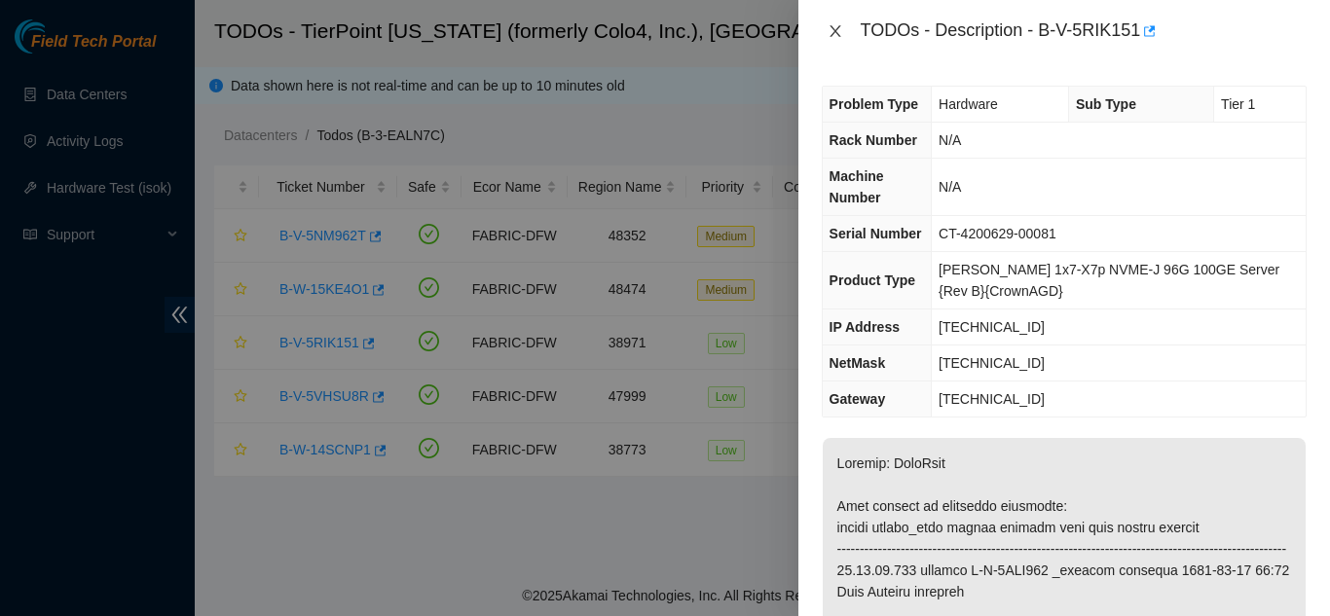
click at [834, 29] on icon "close" at bounding box center [835, 31] width 11 height 12
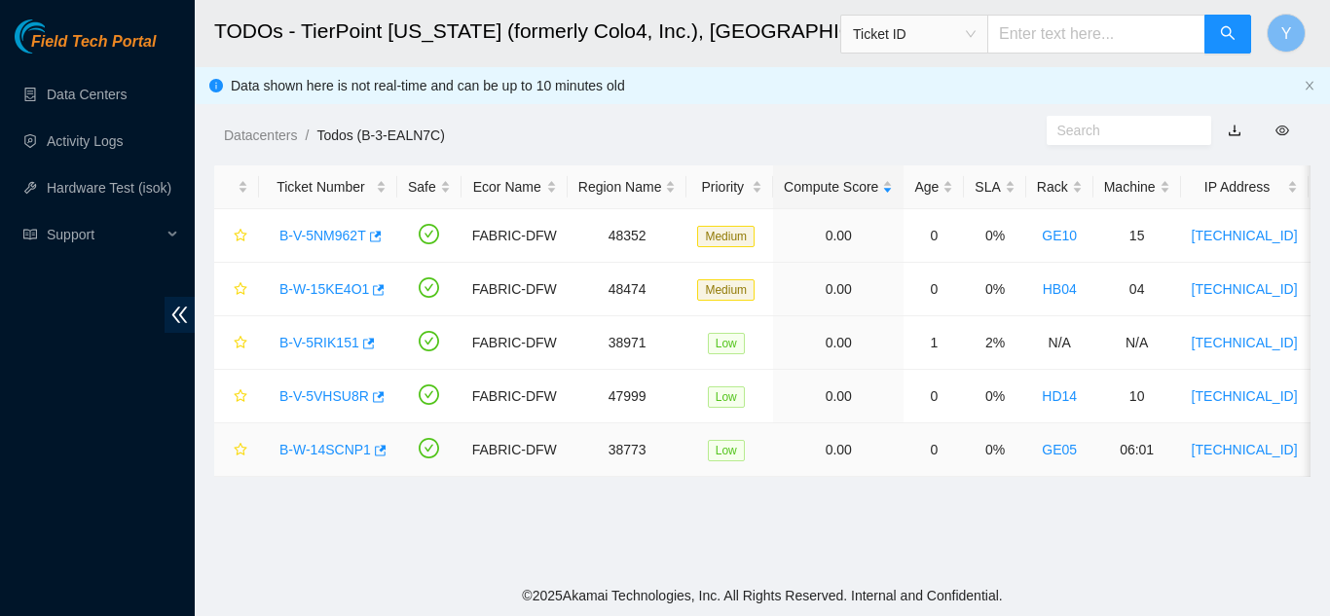
click at [326, 447] on link "B-W-14SCNP1" at bounding box center [326, 450] width 92 height 16
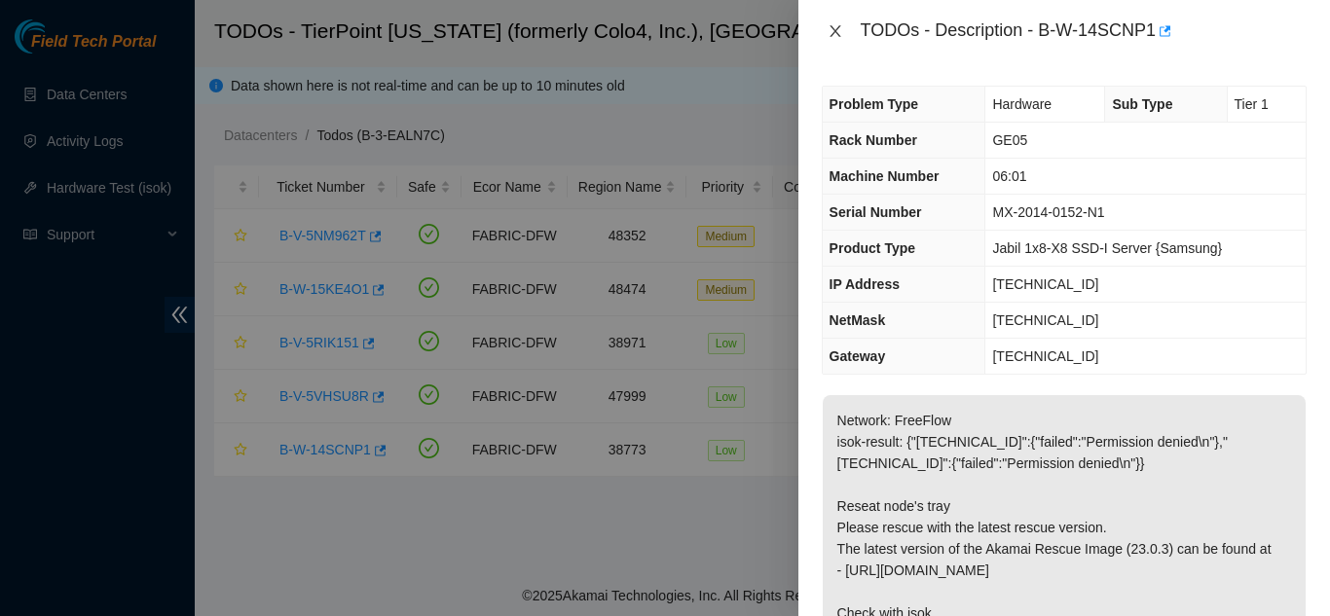
click at [839, 28] on icon "close" at bounding box center [836, 31] width 16 height 16
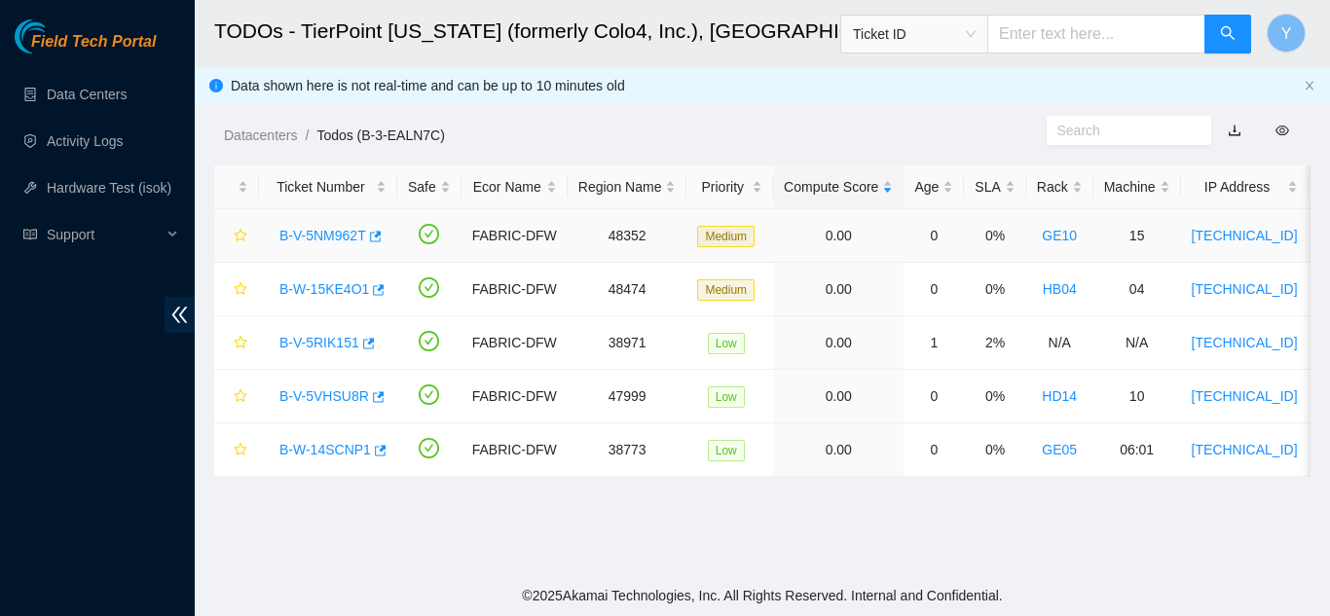
click at [336, 233] on link "B-V-5NM962T" at bounding box center [323, 236] width 87 height 16
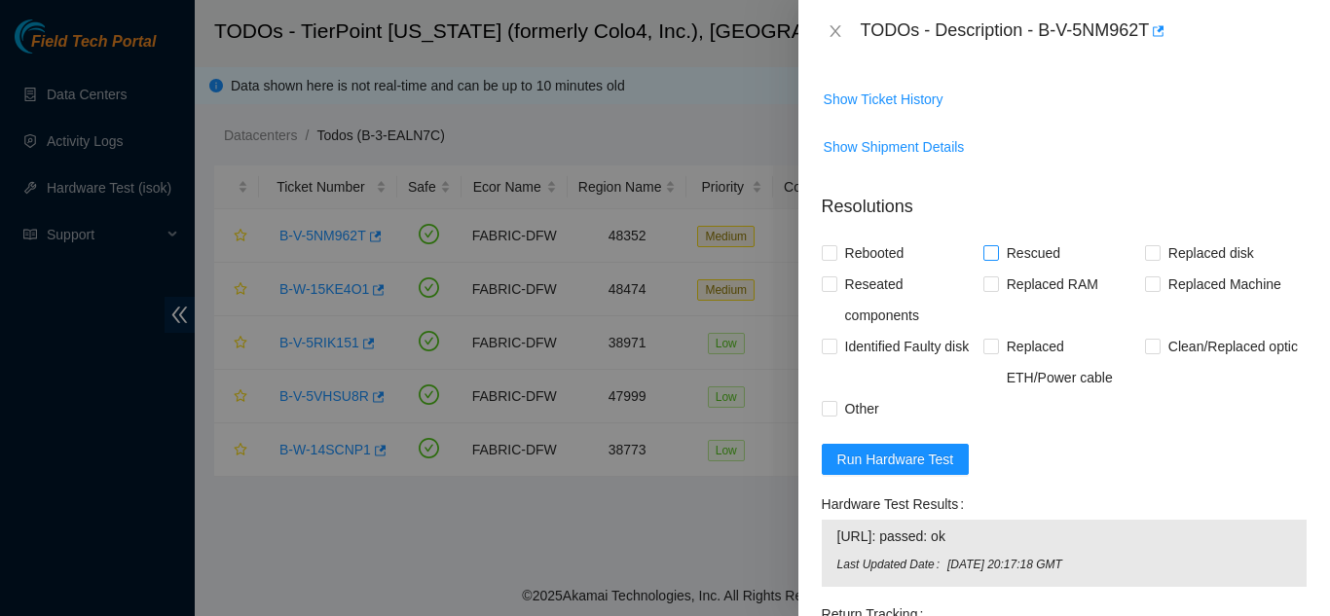
scroll to position [779, 0]
click at [924, 446] on button "Run Hardware Test" at bounding box center [896, 458] width 148 height 31
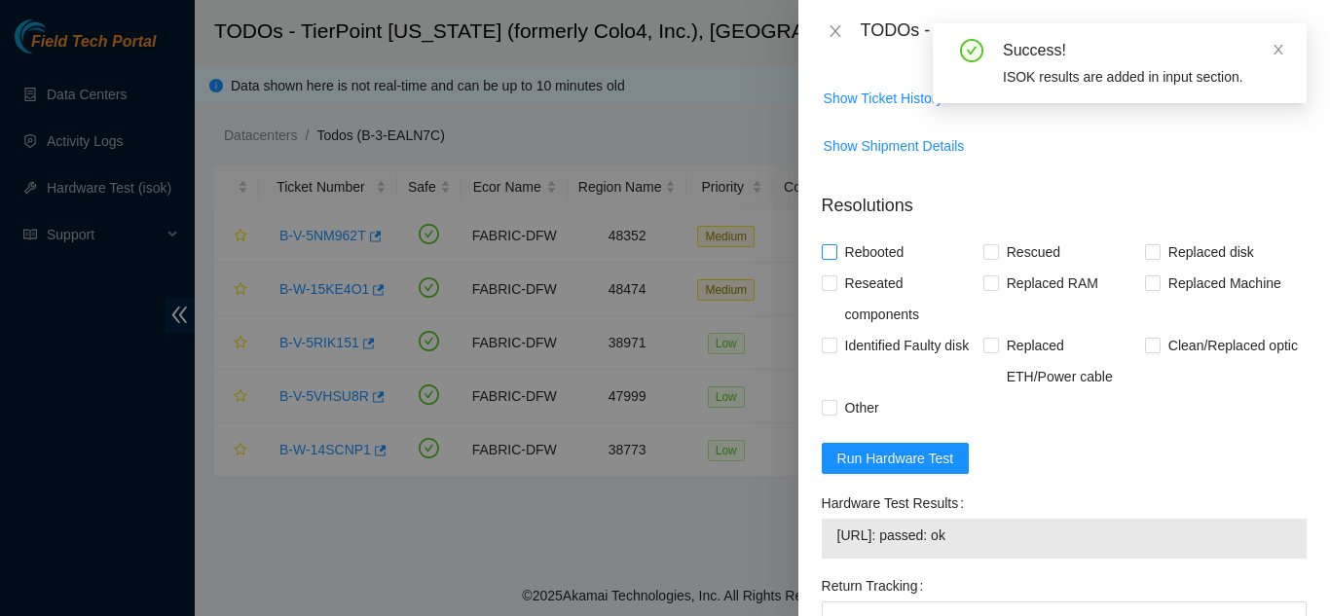
click at [827, 252] on input "Rebooted" at bounding box center [829, 251] width 14 height 14
checkbox input "true"
click at [988, 252] on input "Rescued" at bounding box center [991, 251] width 14 height 14
checkbox input "true"
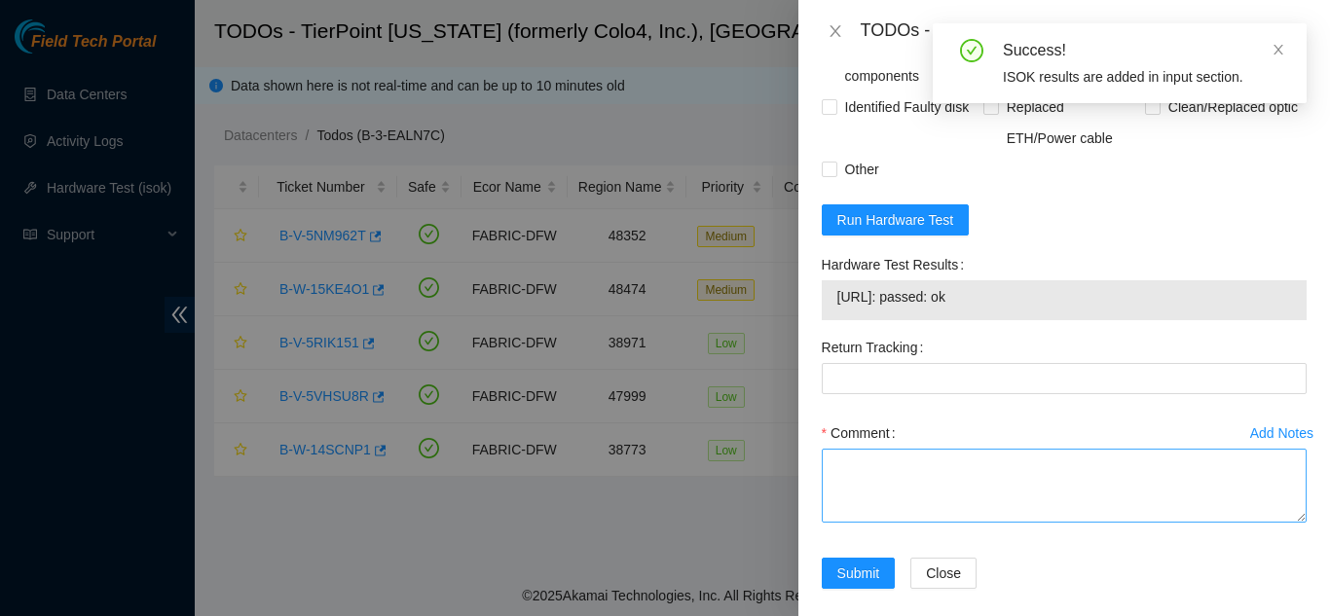
scroll to position [1037, 0]
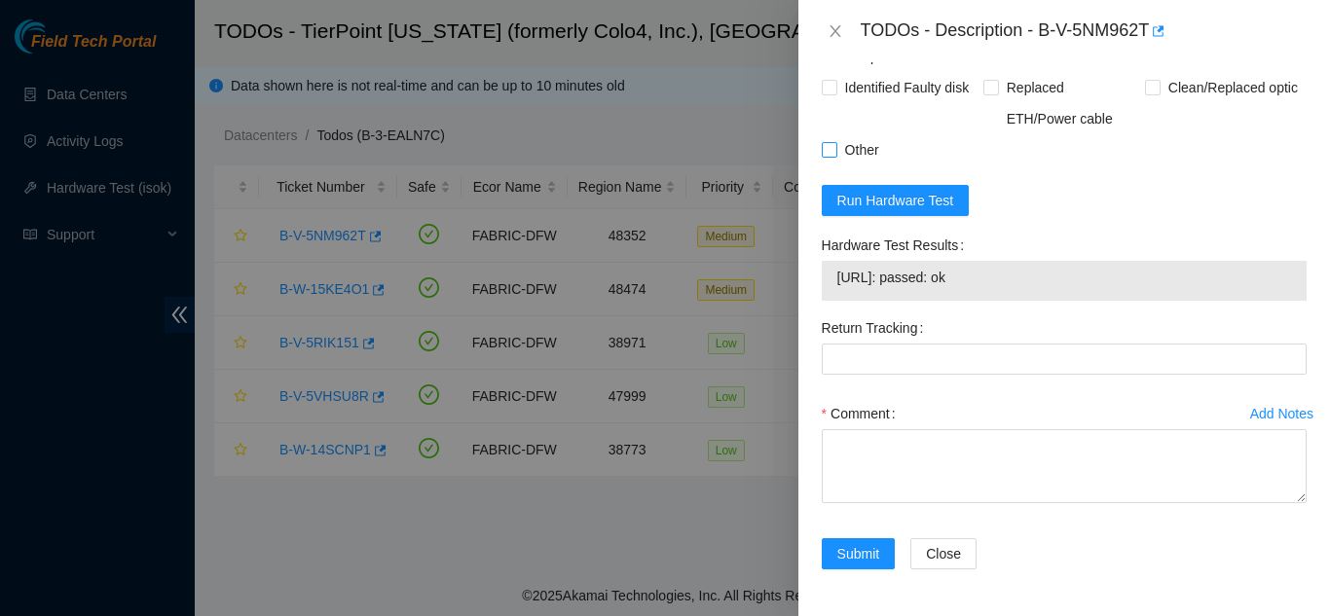
click at [824, 152] on input "Other" at bounding box center [829, 149] width 14 height 14
checkbox input "true"
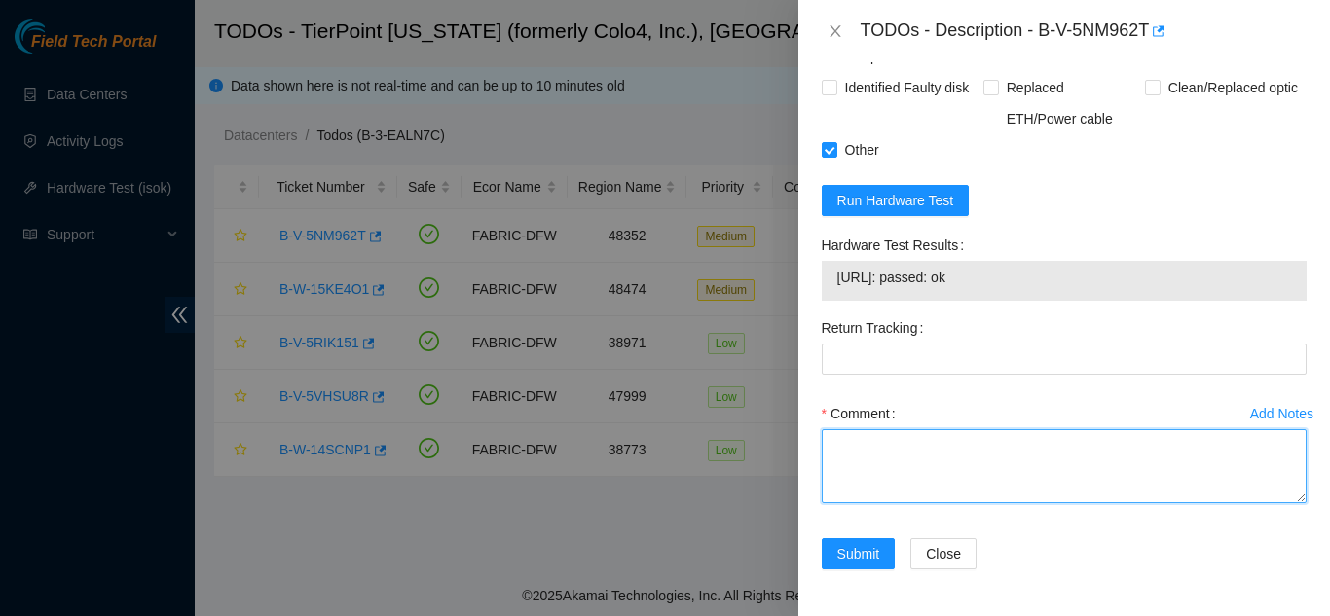
click at [873, 462] on textarea "Comment" at bounding box center [1064, 466] width 485 height 74
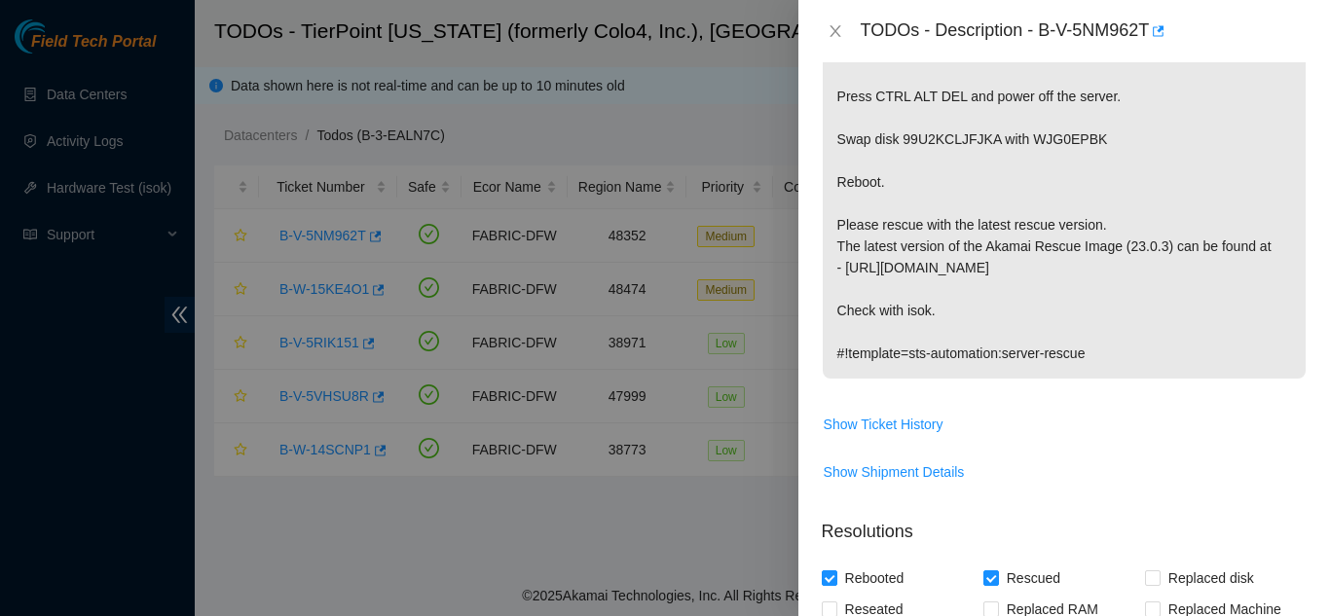
scroll to position [355, 0]
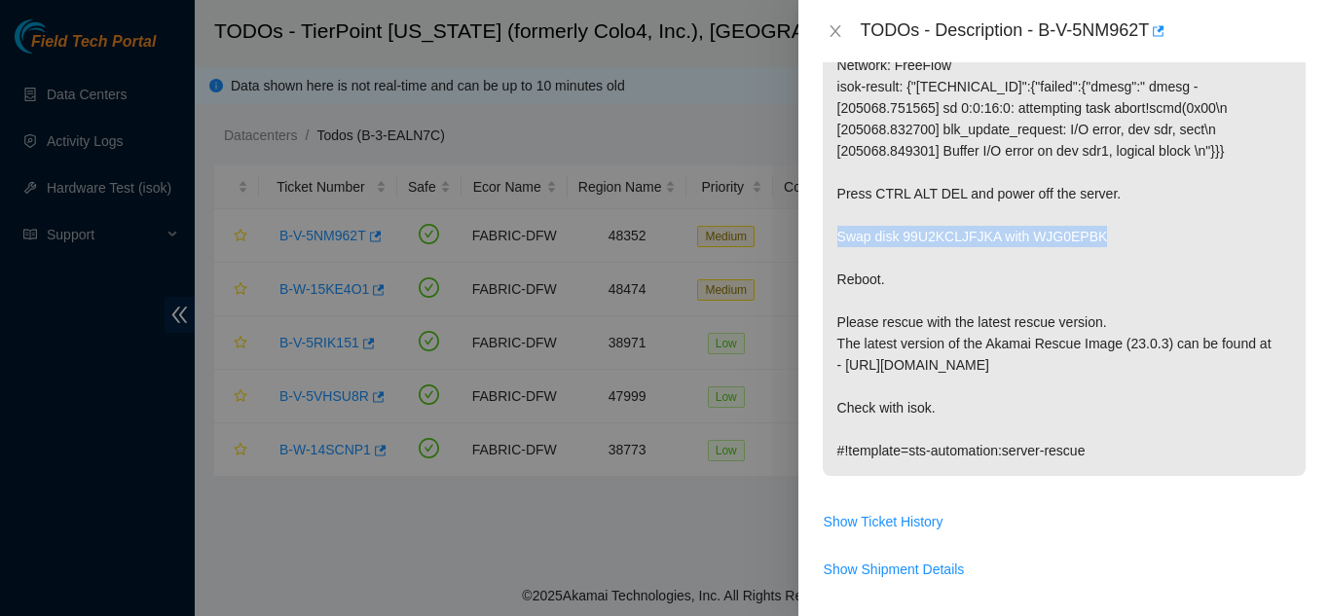
drag, startPoint x: 839, startPoint y: 234, endPoint x: 1096, endPoint y: 230, distance: 257.1
click at [1094, 232] on p "Network: FreeFlow isok-result: {"23.201.194.210":{"failed":{"dmesg":" dmesg - […" at bounding box center [1064, 258] width 483 height 436
copy p "Swap disk 99U2KCLJFJKA with WJG0EPBK"
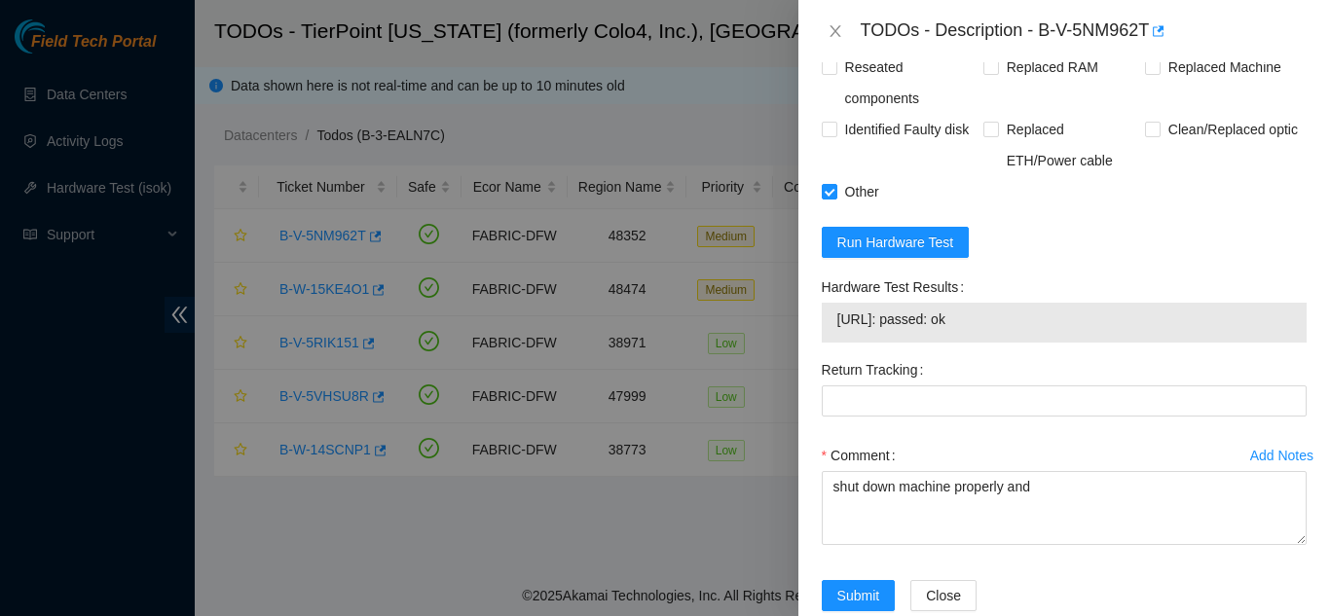
scroll to position [1037, 0]
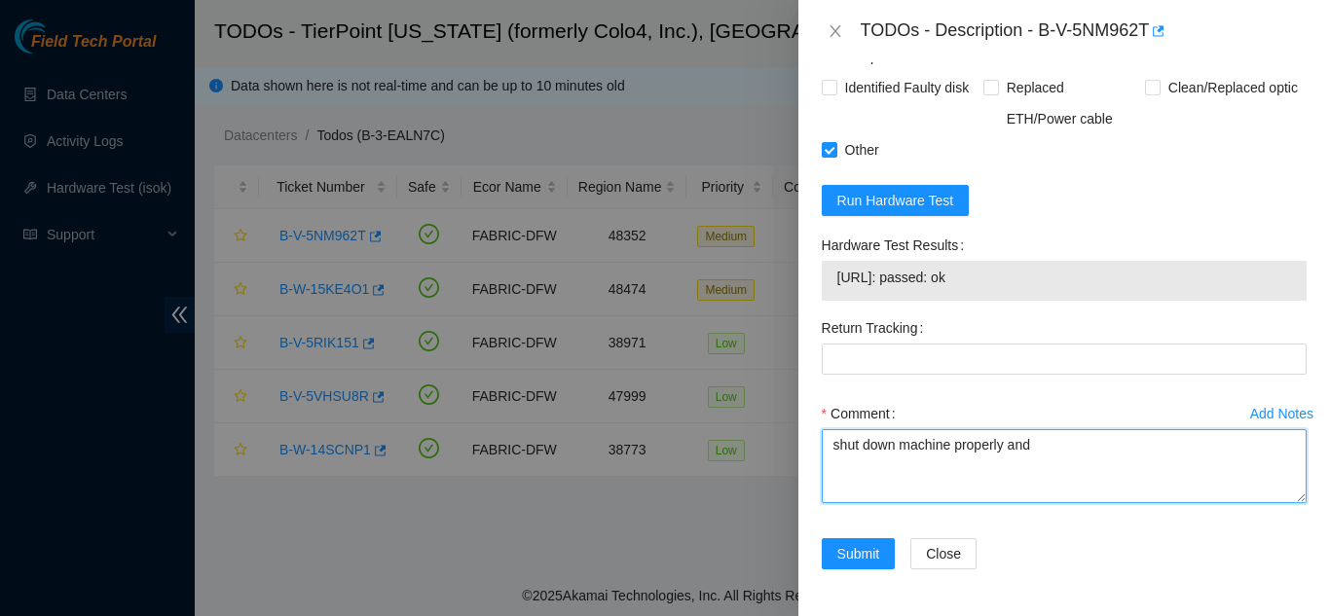
click at [1058, 450] on textarea "shut down machine properly and" at bounding box center [1064, 466] width 485 height 74
paste textarea "Swap disk 99U2KCLJFJKA with WJG0EPBK"
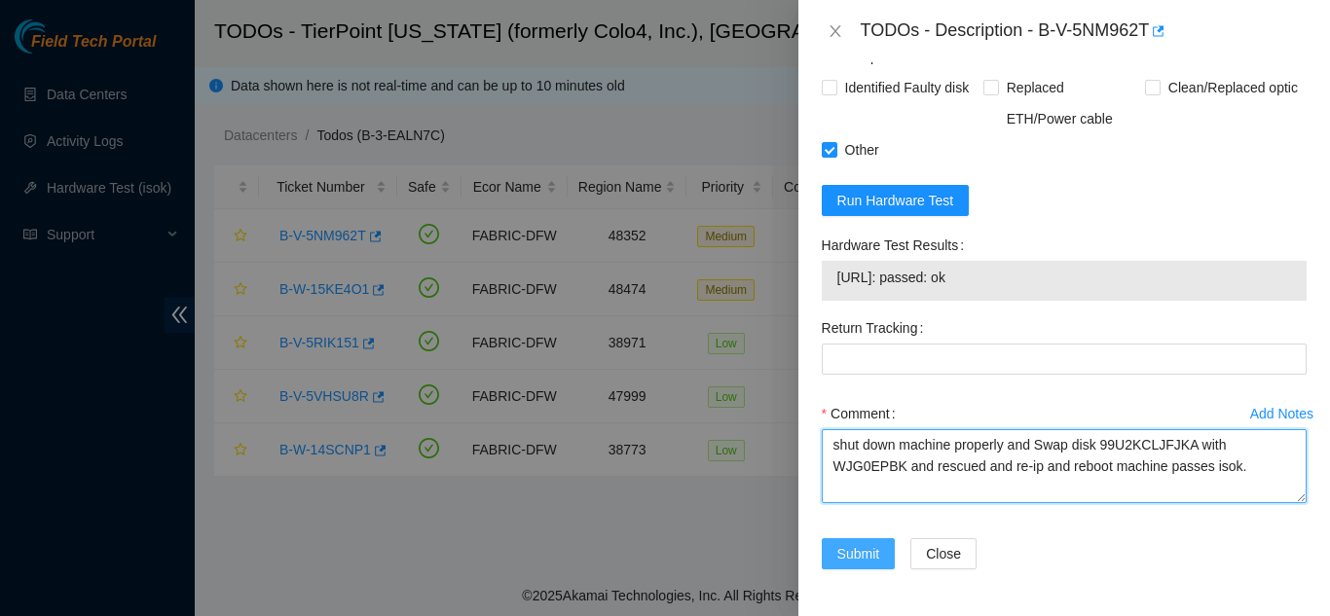
type textarea "shut down machine properly and Swap disk 99U2KCLJFJKA with WJG0EPBK and rescued…"
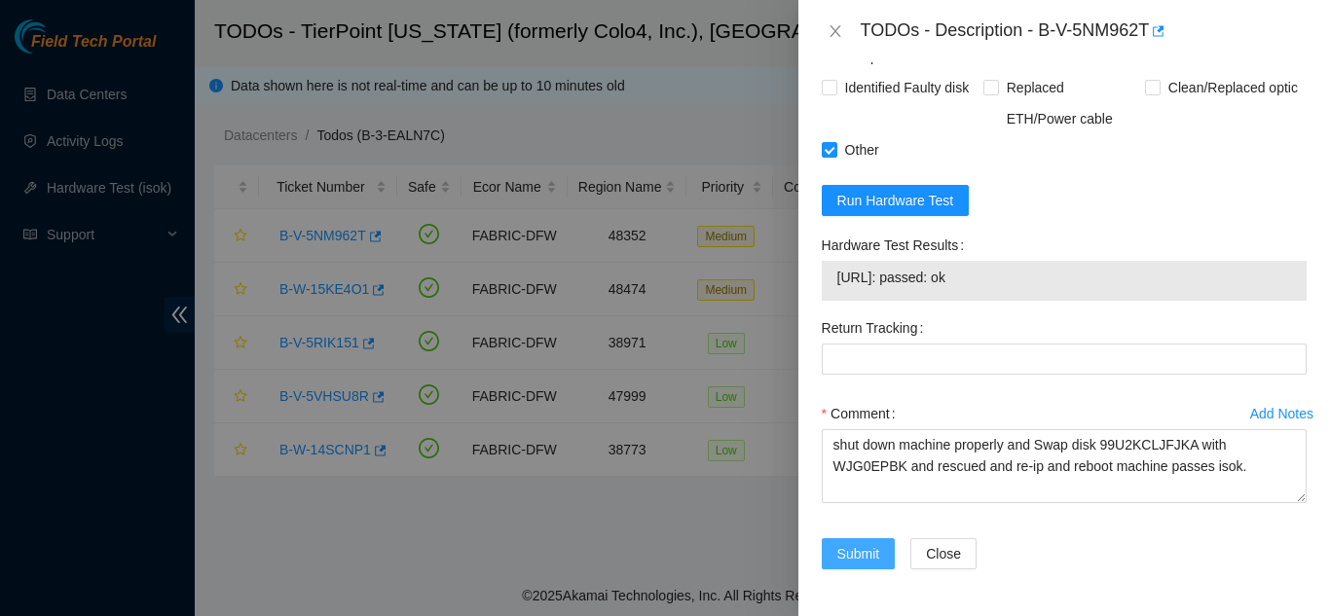
click at [858, 551] on span "Submit" at bounding box center [859, 553] width 43 height 21
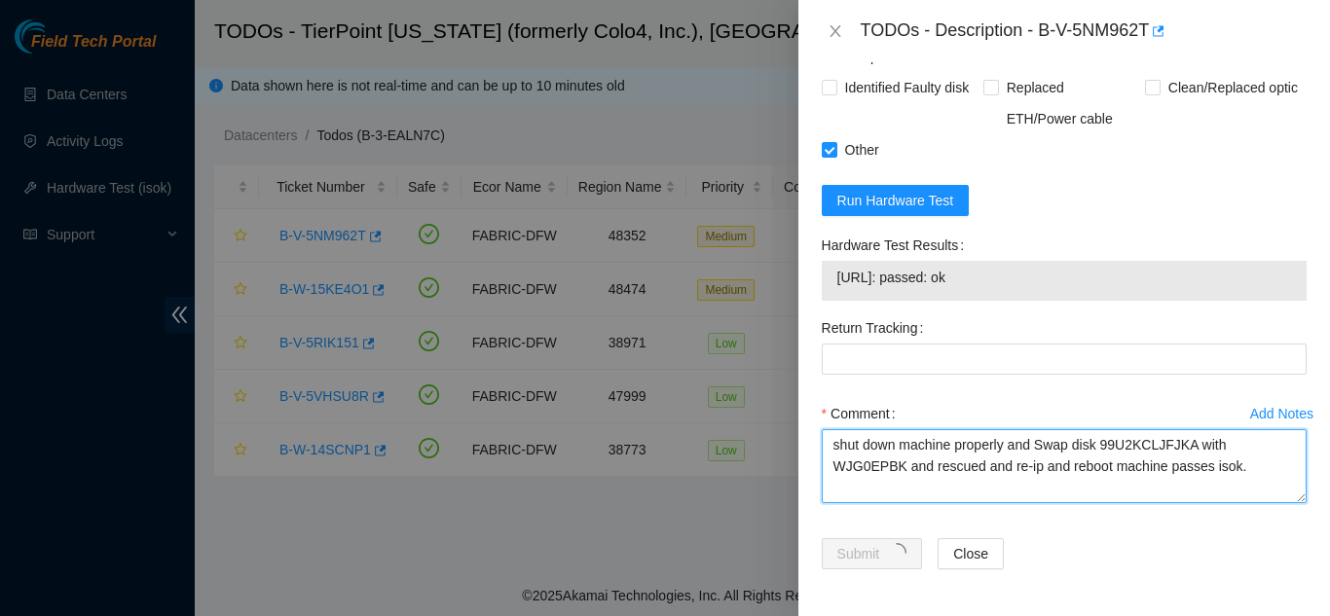
drag, startPoint x: 1239, startPoint y: 475, endPoint x: 828, endPoint y: 451, distance: 411.7
click at [832, 449] on textarea "shut down machine properly and Swap disk 99U2KCLJFJKA with WJG0EPBK and rescued…" at bounding box center [1064, 466] width 485 height 74
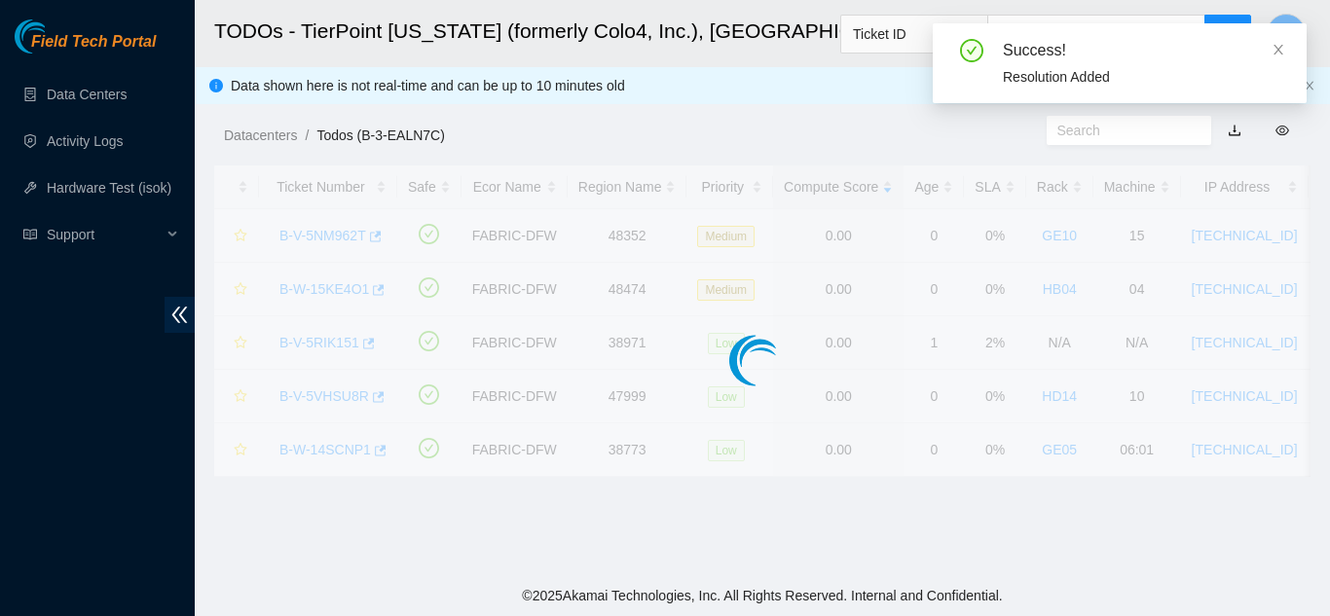
scroll to position [597, 0]
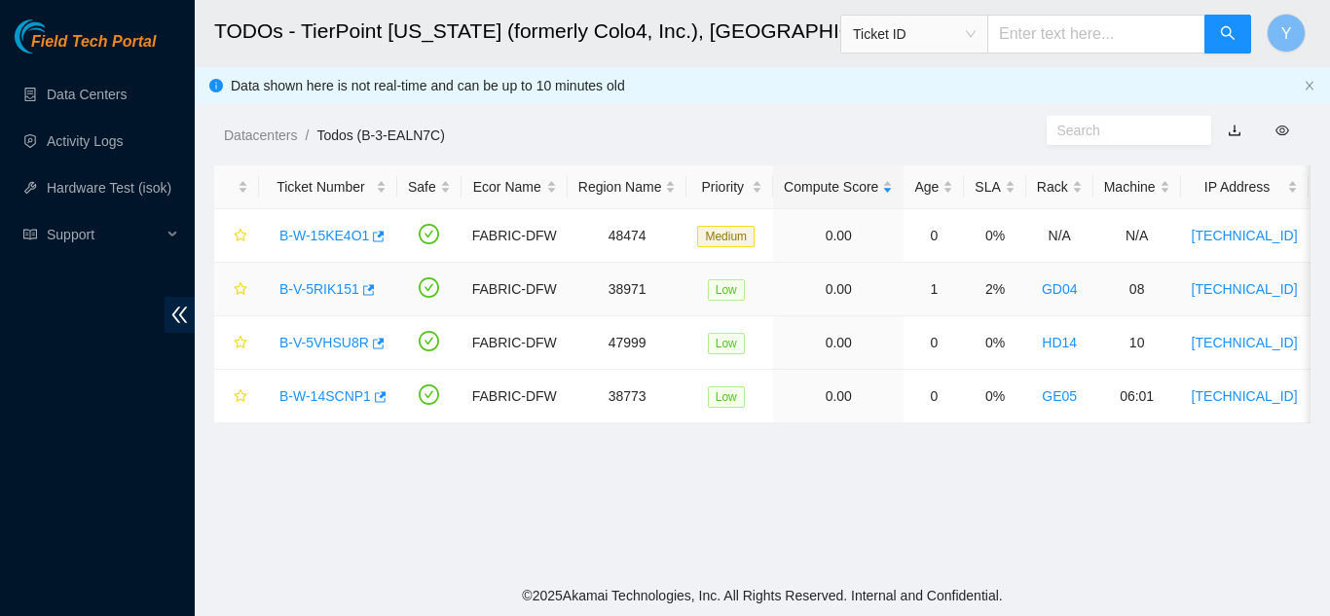
click at [329, 293] on link "B-V-5RIK151" at bounding box center [320, 289] width 80 height 16
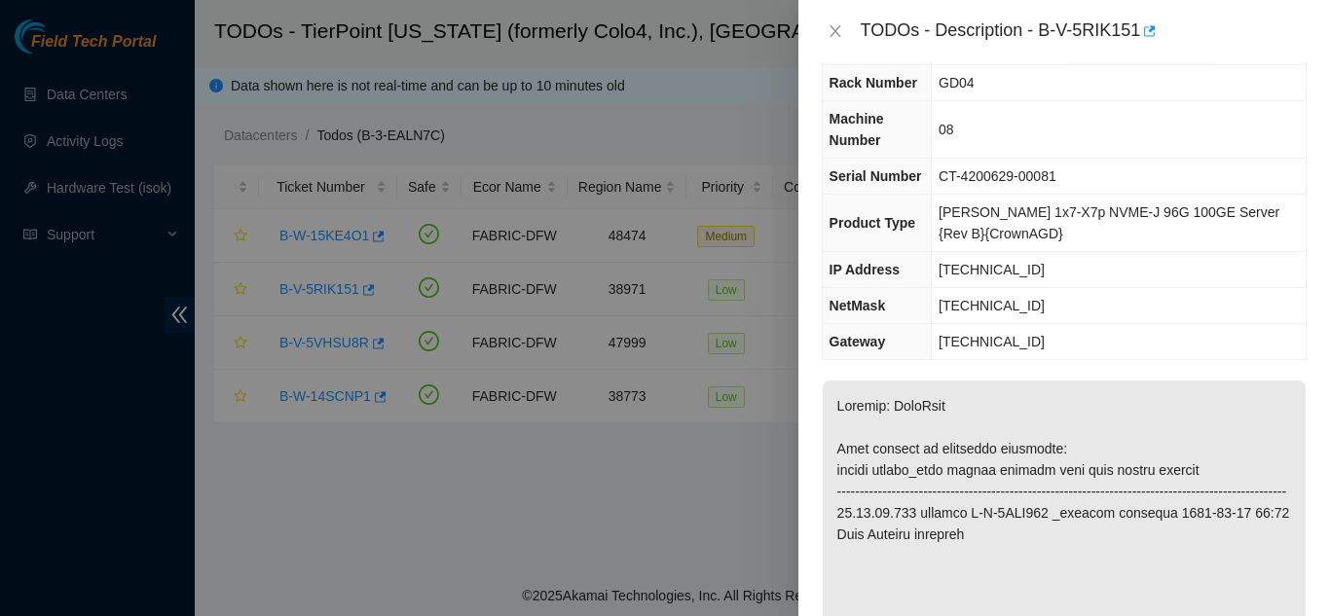
scroll to position [0, 0]
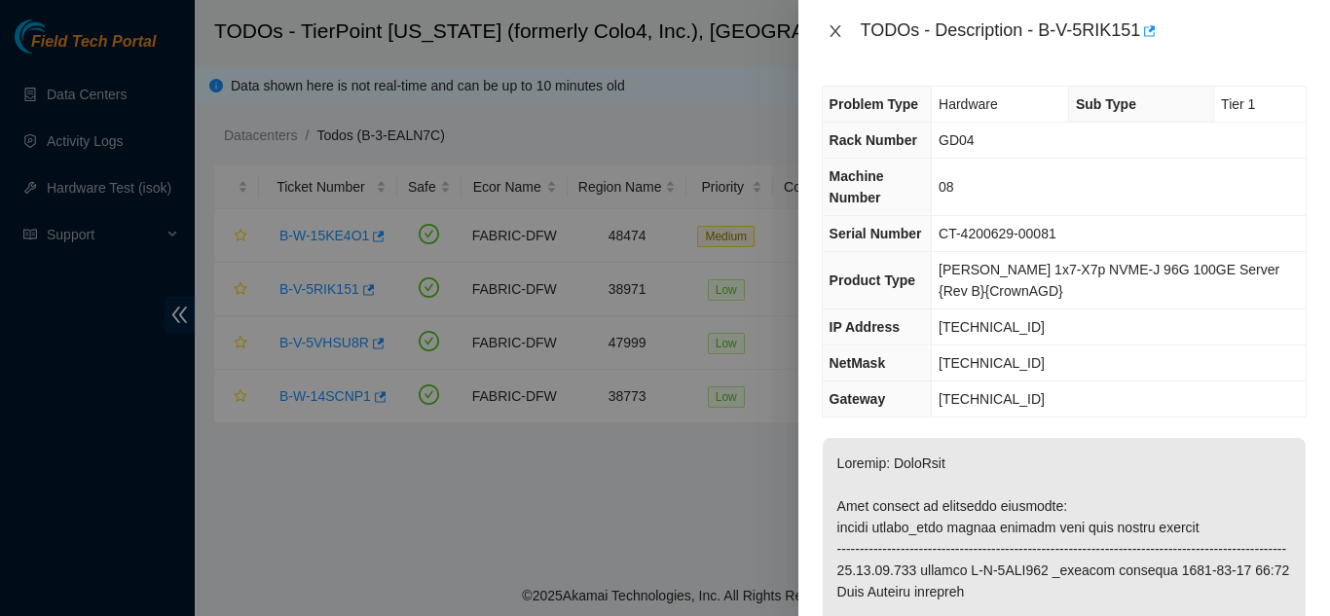
click at [835, 33] on icon "close" at bounding box center [836, 31] width 16 height 16
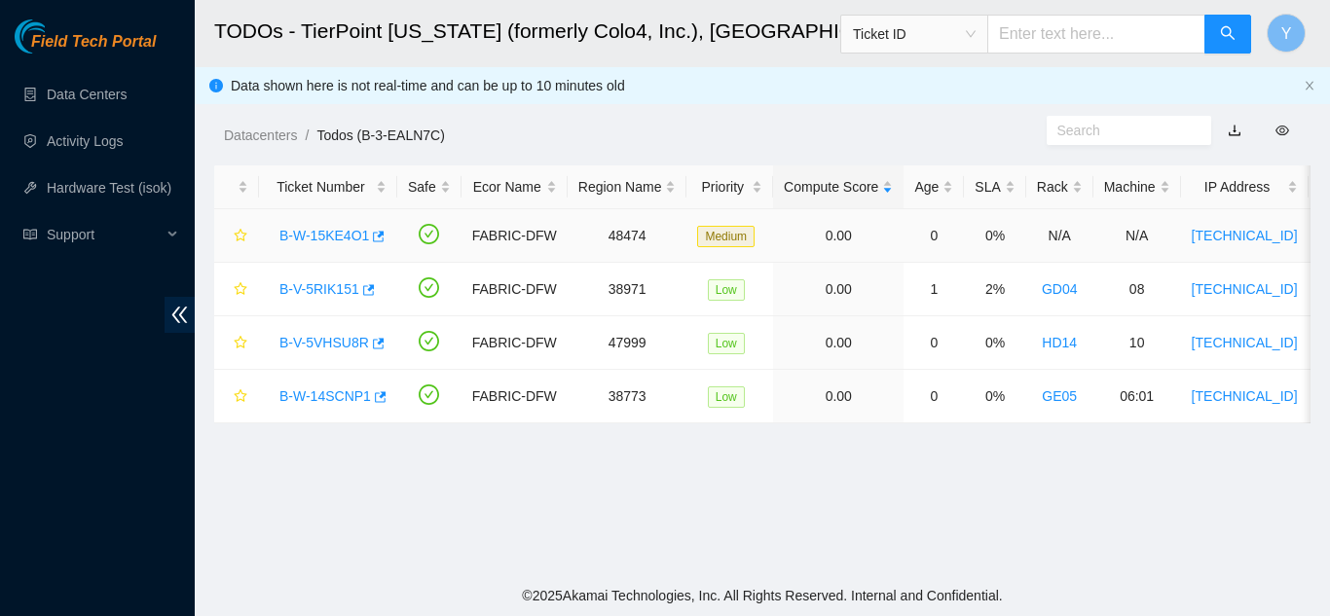
click at [320, 237] on link "B-W-15KE4O1" at bounding box center [325, 236] width 90 height 16
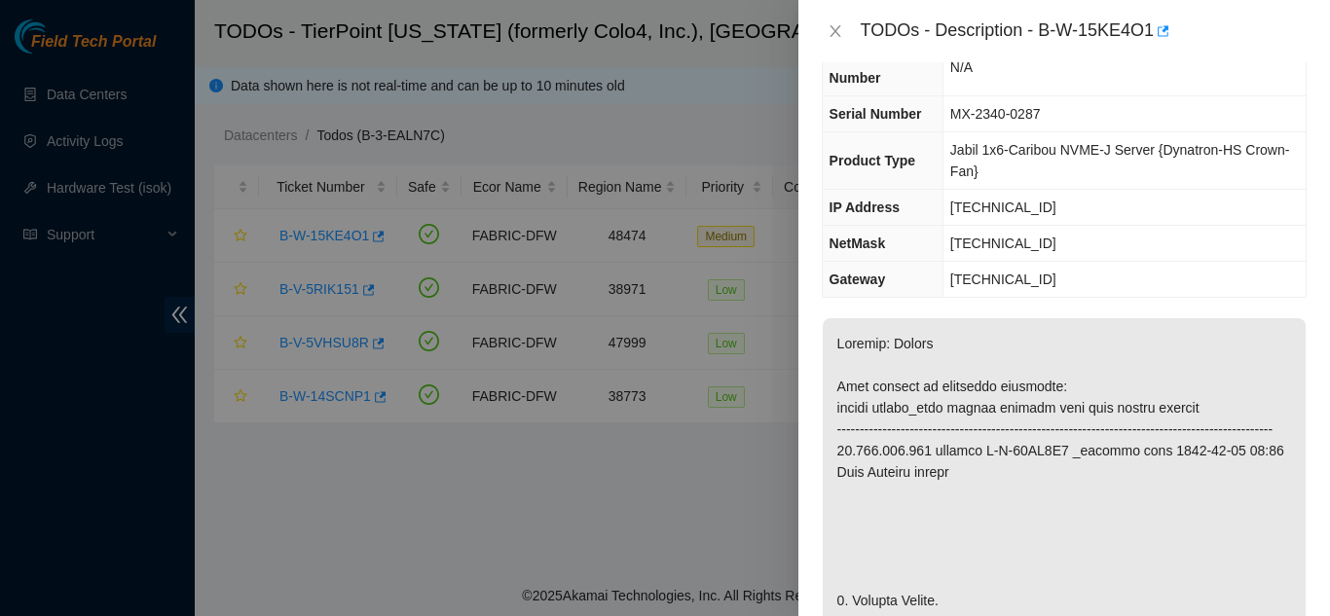
scroll to position [97, 0]
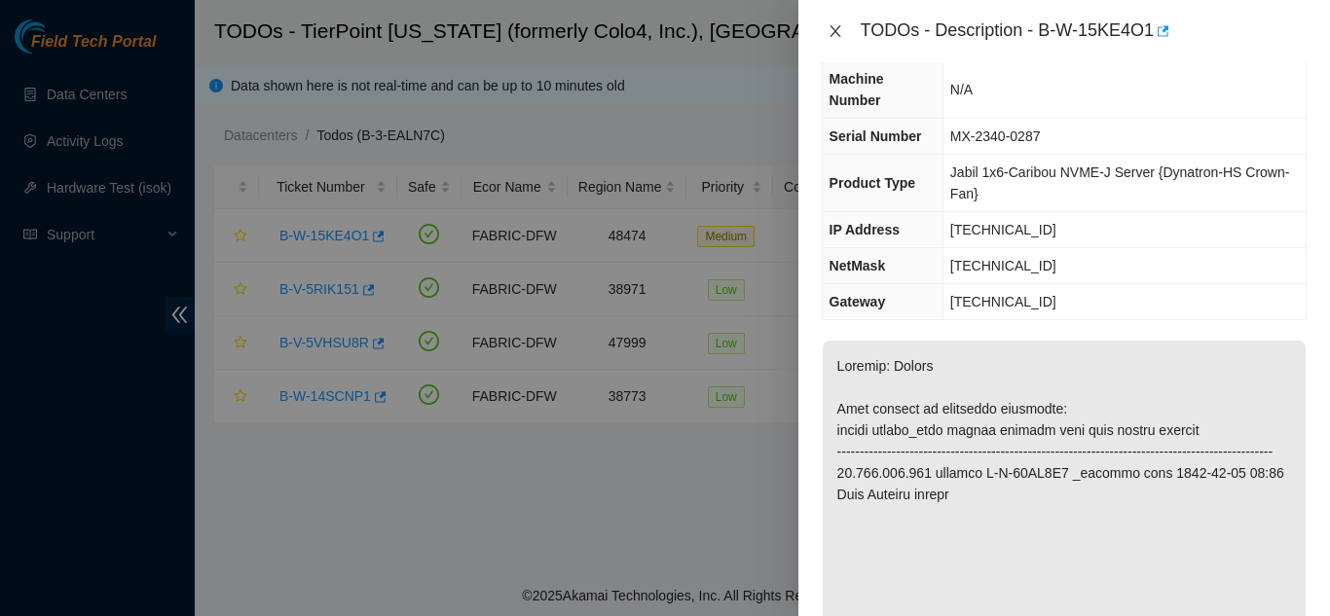
click at [832, 32] on icon "close" at bounding box center [836, 31] width 16 height 16
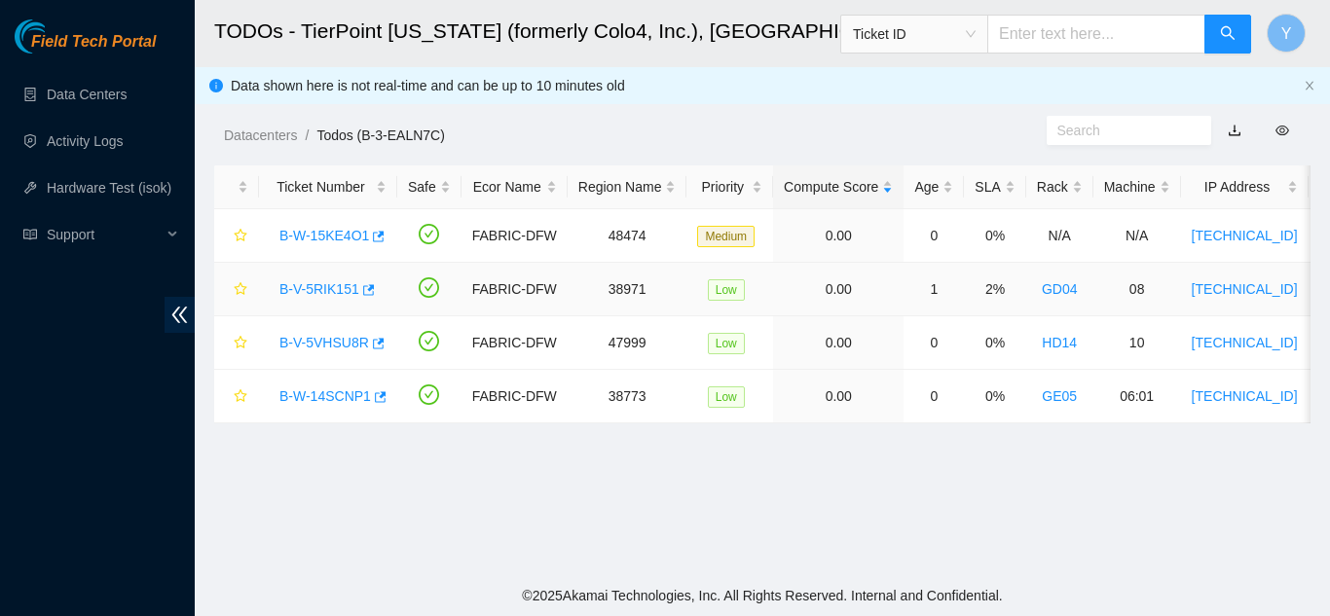
scroll to position [140, 0]
